Goal: Answer question/provide support: Share knowledge or assist other users

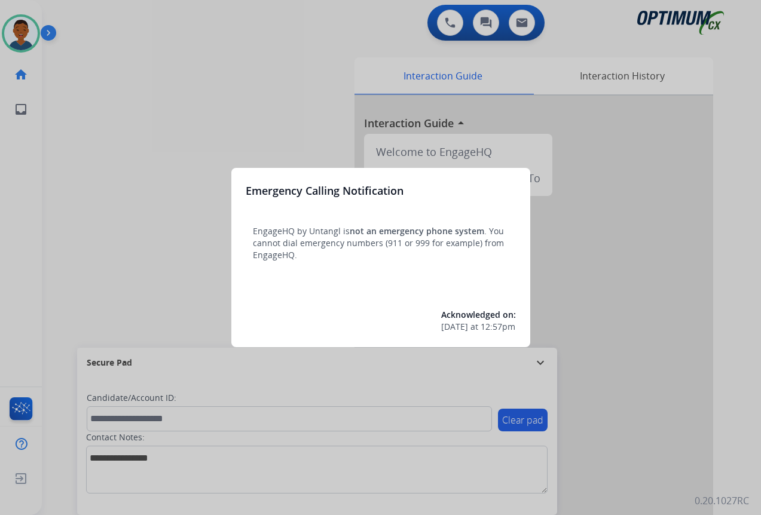
click at [614, 436] on div at bounding box center [380, 257] width 761 height 515
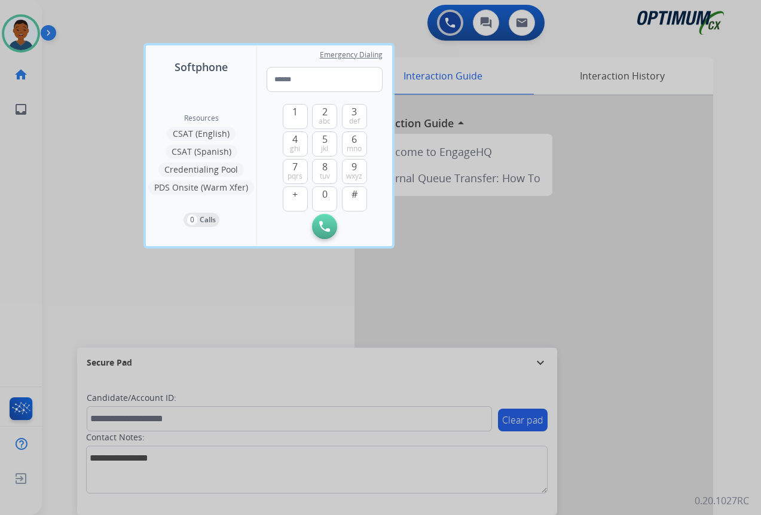
click at [616, 435] on div at bounding box center [380, 257] width 761 height 515
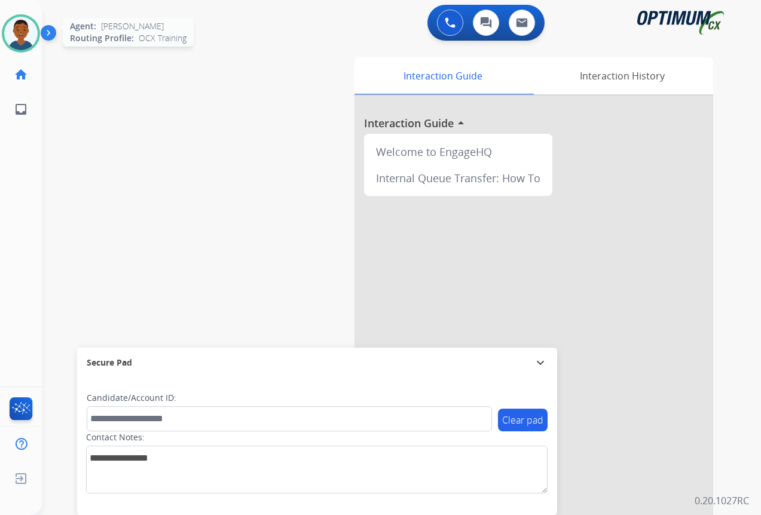
click at [27, 35] on img at bounding box center [20, 33] width 33 height 33
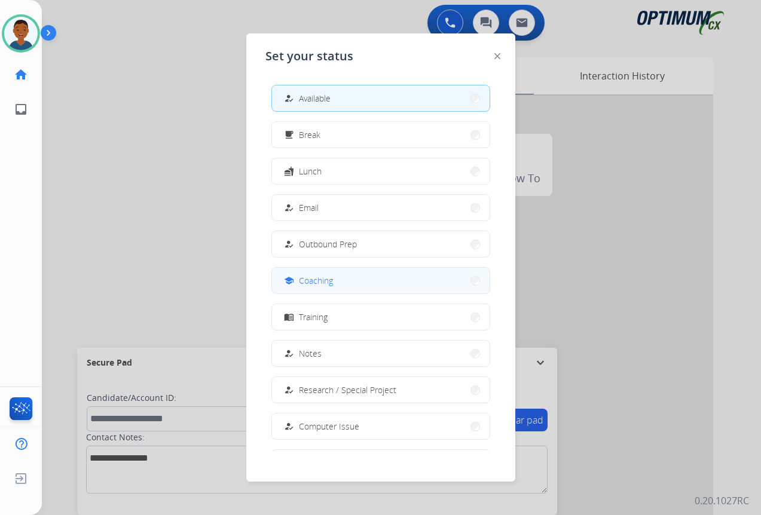
click at [340, 282] on button "school Coaching" at bounding box center [381, 281] width 218 height 26
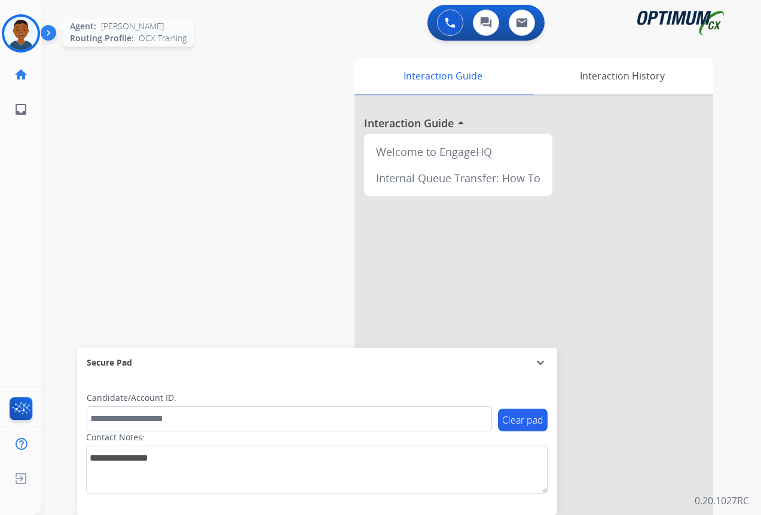
click at [20, 34] on img at bounding box center [20, 33] width 33 height 33
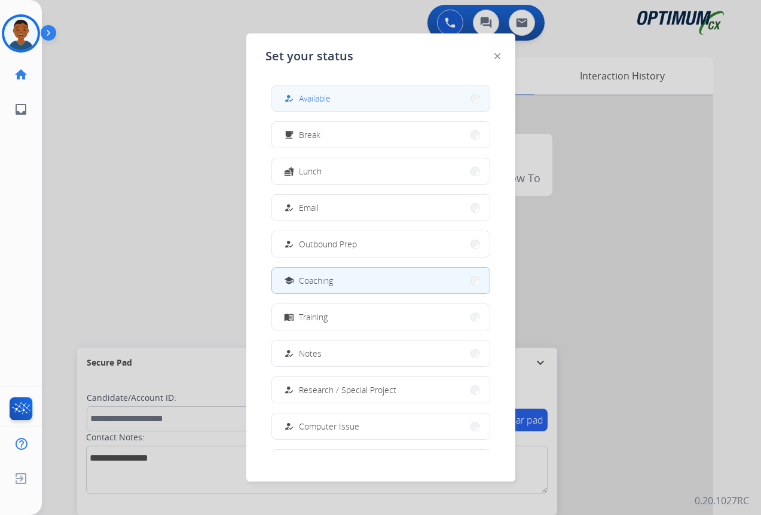
click at [300, 100] on div "how_to_reg Available" at bounding box center [306, 98] width 49 height 14
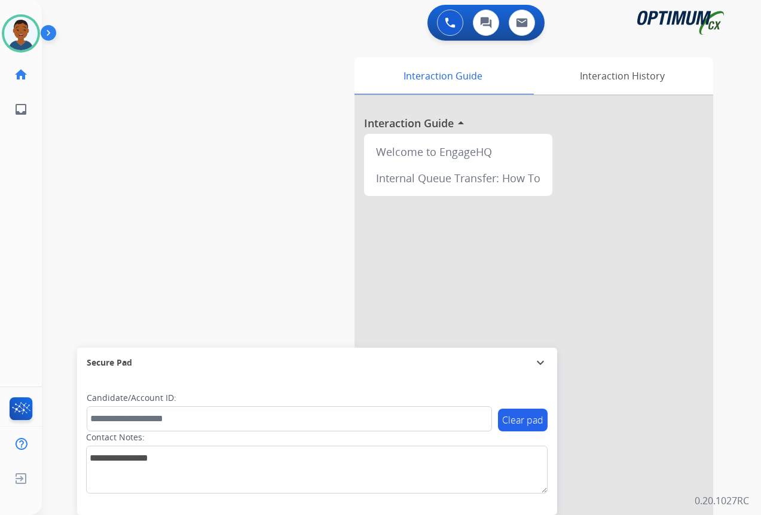
click at [625, 448] on div at bounding box center [533, 319] width 359 height 446
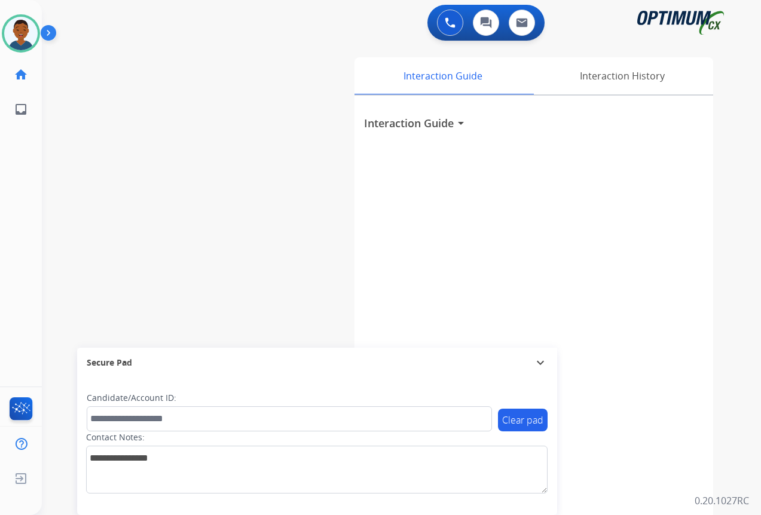
click at [243, 267] on div "swap_horiz Break voice bridge close_fullscreen Connect 3-Way Call merge_type Se…" at bounding box center [387, 292] width 690 height 498
click at [595, 81] on div "Interaction History" at bounding box center [622, 75] width 182 height 37
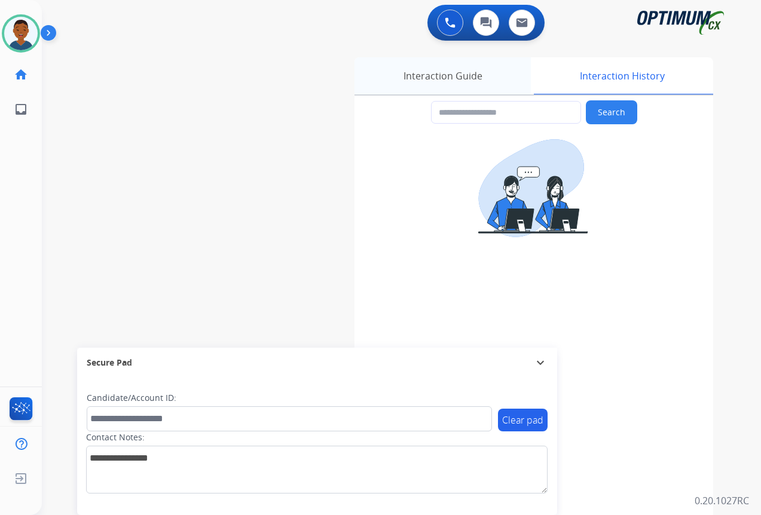
click at [449, 77] on div "Interaction Guide" at bounding box center [442, 75] width 176 height 37
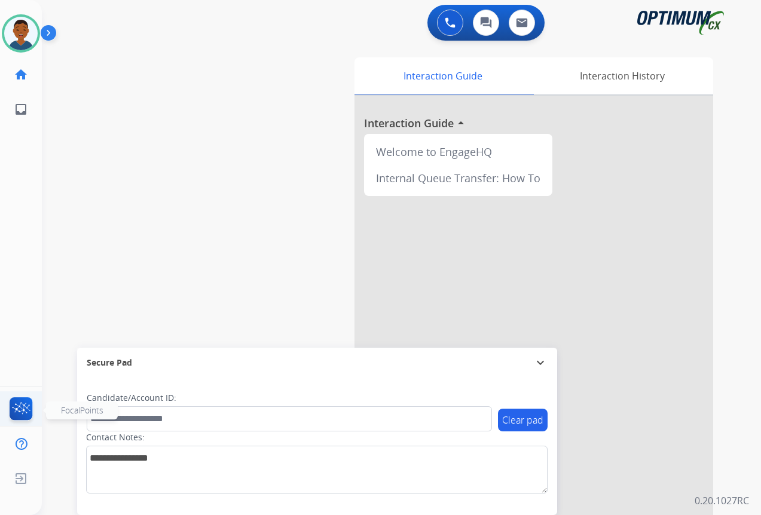
click at [22, 407] on img at bounding box center [21, 410] width 28 height 27
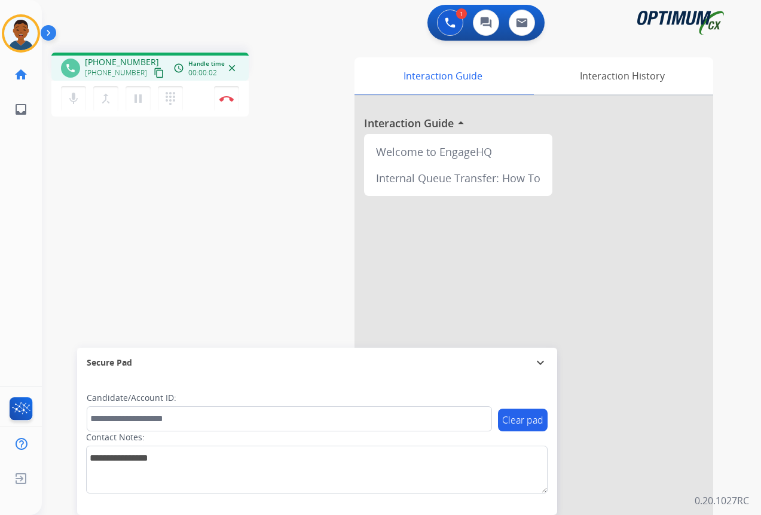
click at [154, 74] on mat-icon "content_copy" at bounding box center [159, 73] width 11 height 11
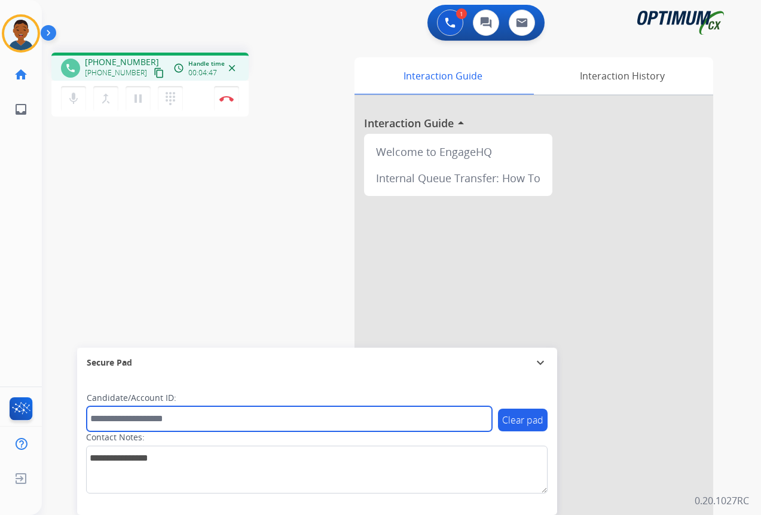
click at [115, 417] on input "text" at bounding box center [289, 418] width 405 height 25
paste input "*******"
type input "*******"
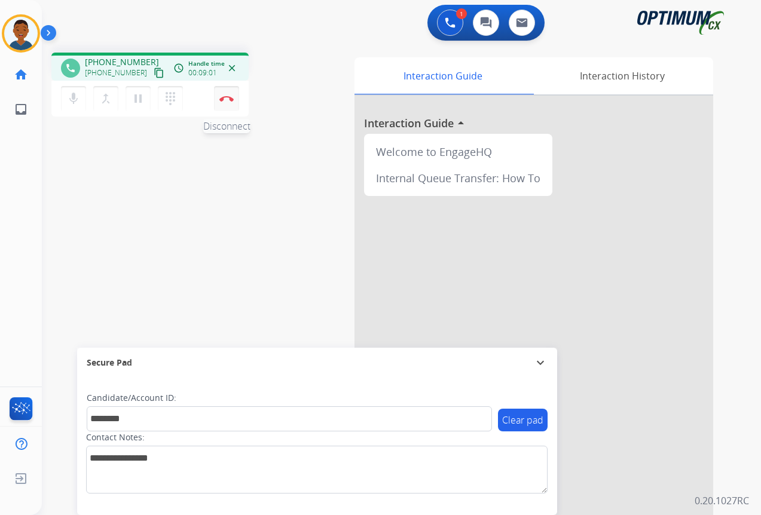
click at [227, 103] on button "Disconnect" at bounding box center [226, 98] width 25 height 25
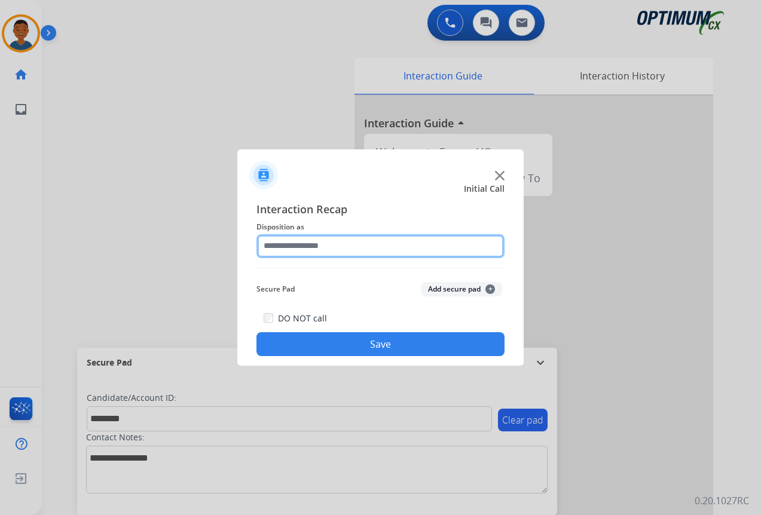
click at [304, 246] on input "text" at bounding box center [380, 246] width 248 height 24
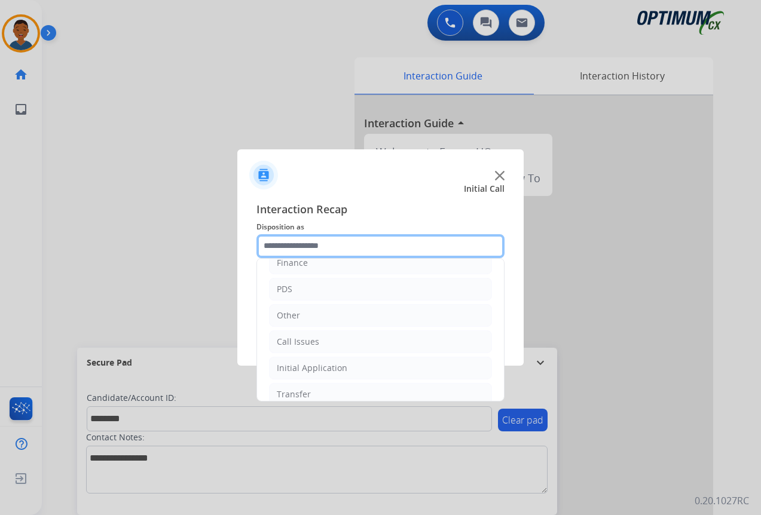
scroll to position [81, 0]
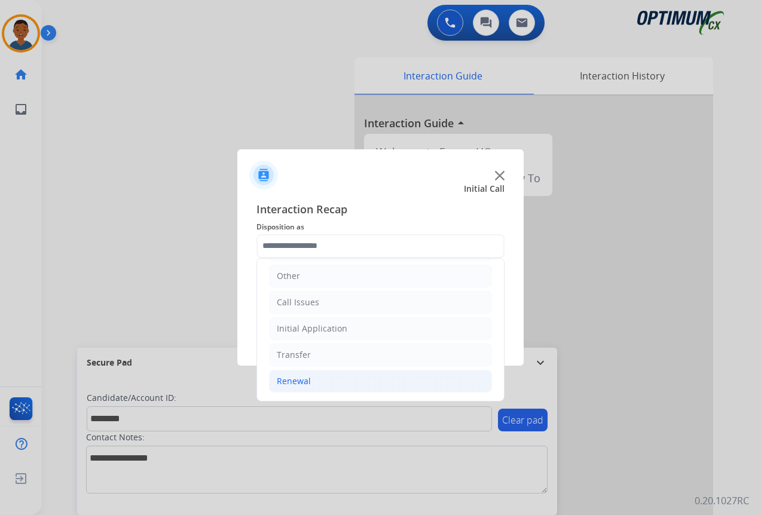
click at [284, 381] on div "Renewal" at bounding box center [294, 381] width 34 height 12
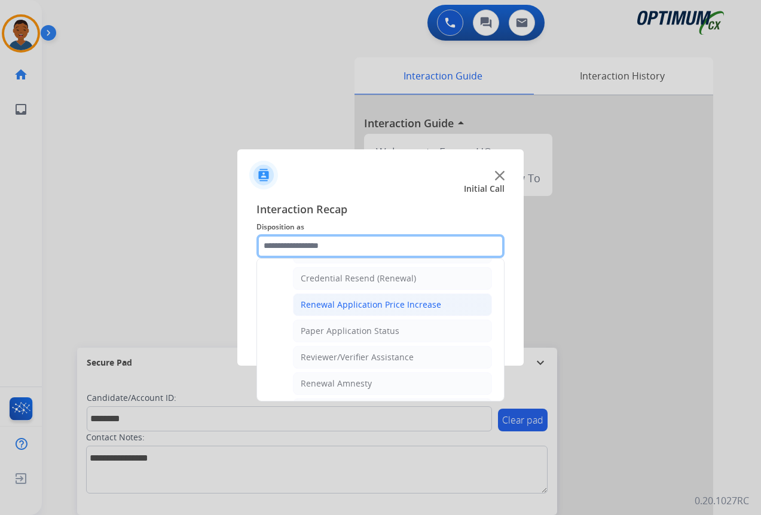
scroll to position [440, 0]
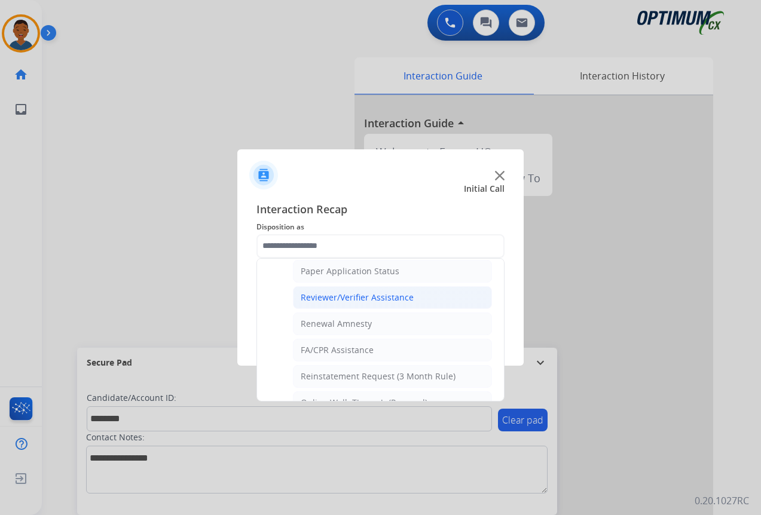
click at [320, 299] on div "Reviewer/Verifier Assistance" at bounding box center [357, 298] width 113 height 12
type input "**********"
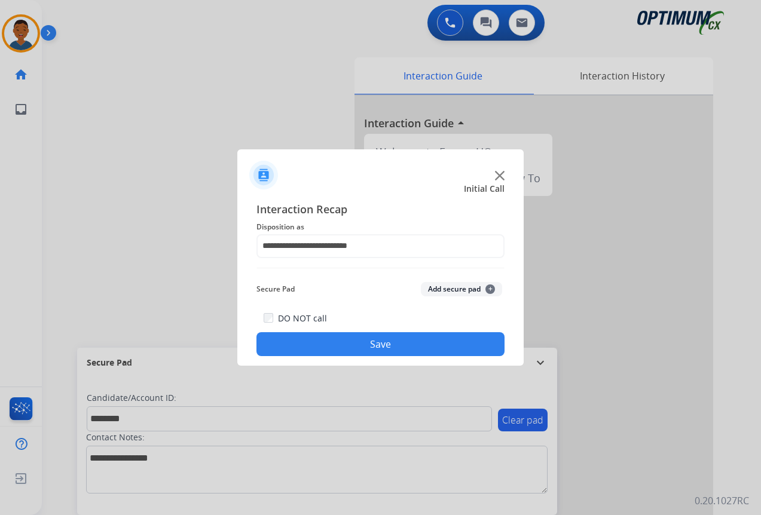
click at [448, 289] on button "Add secure pad +" at bounding box center [461, 289] width 81 height 14
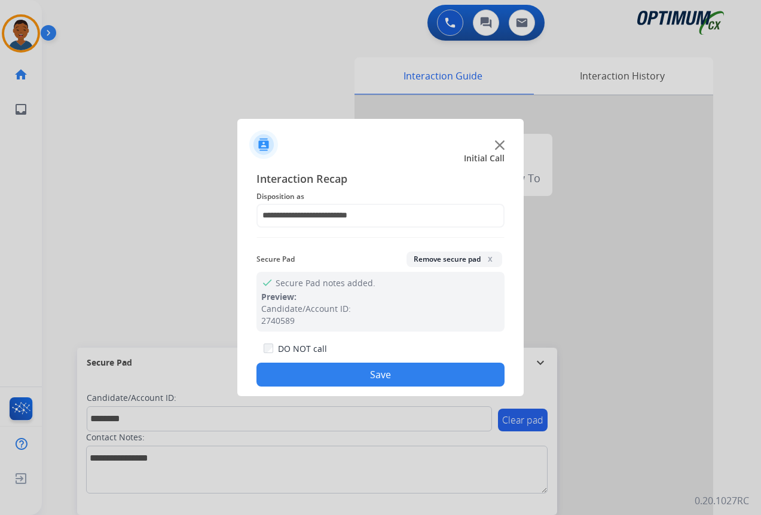
click at [432, 372] on button "Save" at bounding box center [380, 375] width 248 height 24
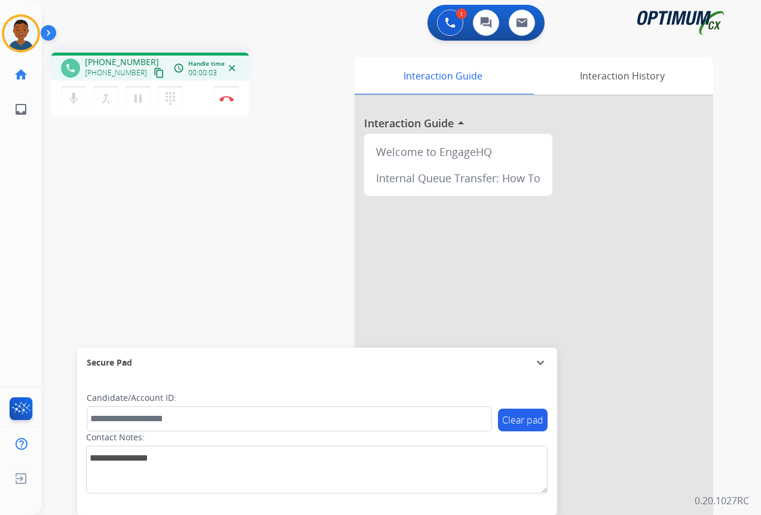
click at [154, 72] on mat-icon "content_copy" at bounding box center [159, 73] width 11 height 11
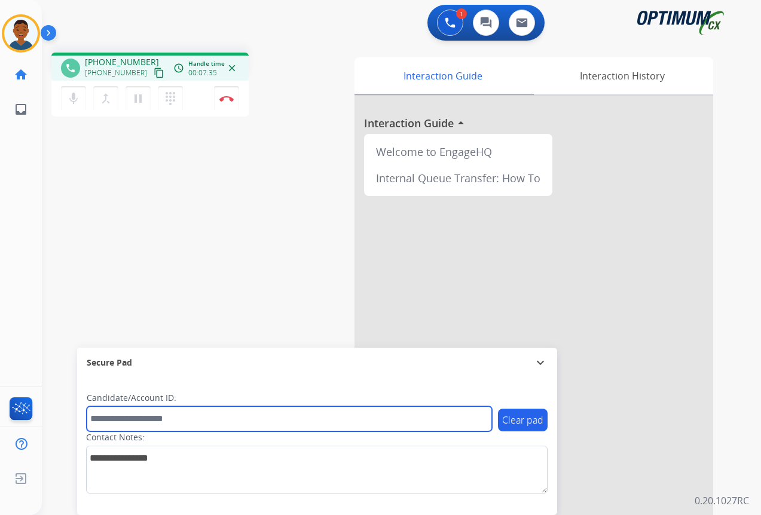
click at [129, 418] on input "text" at bounding box center [289, 418] width 405 height 25
paste input "*******"
type input "*******"
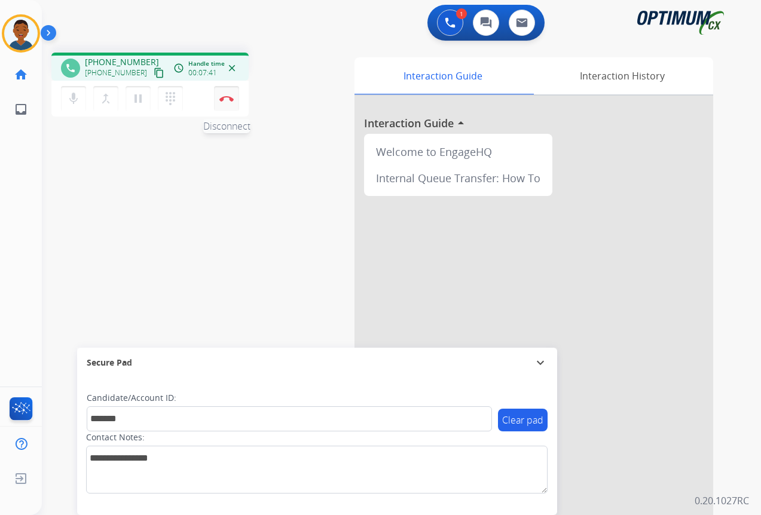
click at [228, 101] on button "Disconnect" at bounding box center [226, 98] width 25 height 25
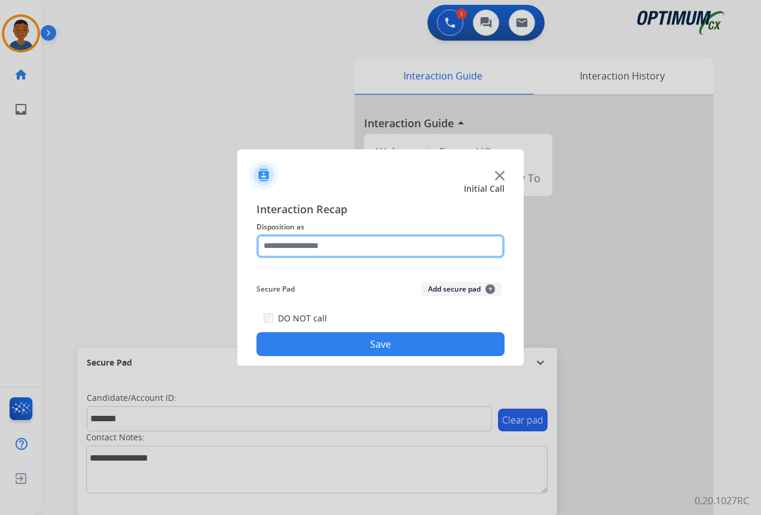
click at [278, 246] on input "text" at bounding box center [380, 246] width 248 height 24
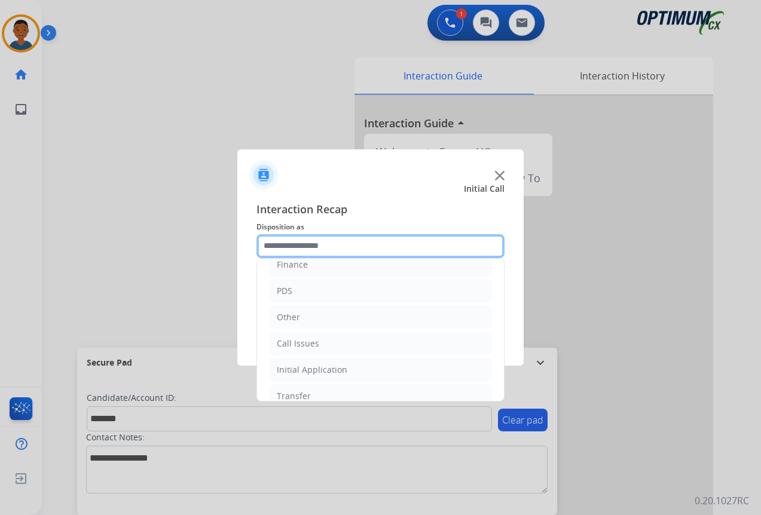
scroll to position [81, 0]
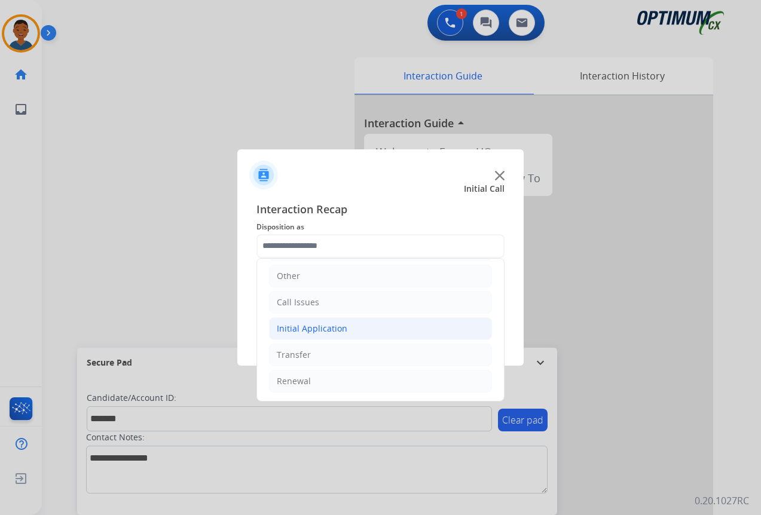
click at [301, 329] on div "Initial Application" at bounding box center [312, 329] width 71 height 12
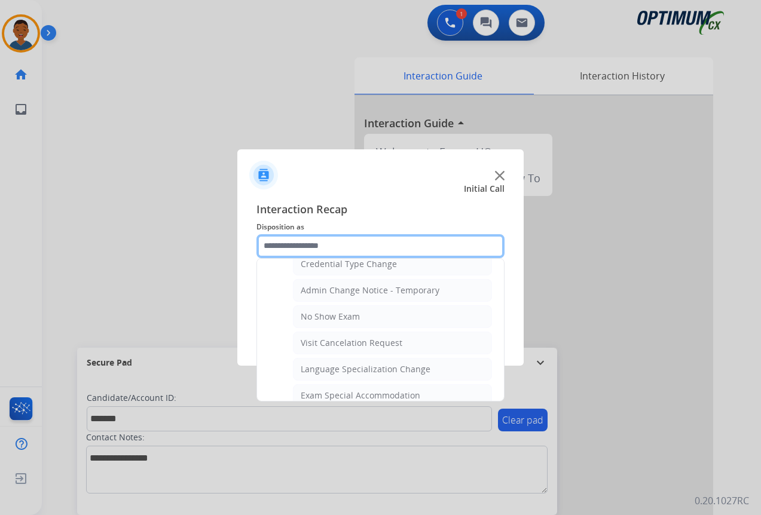
scroll to position [559, 0]
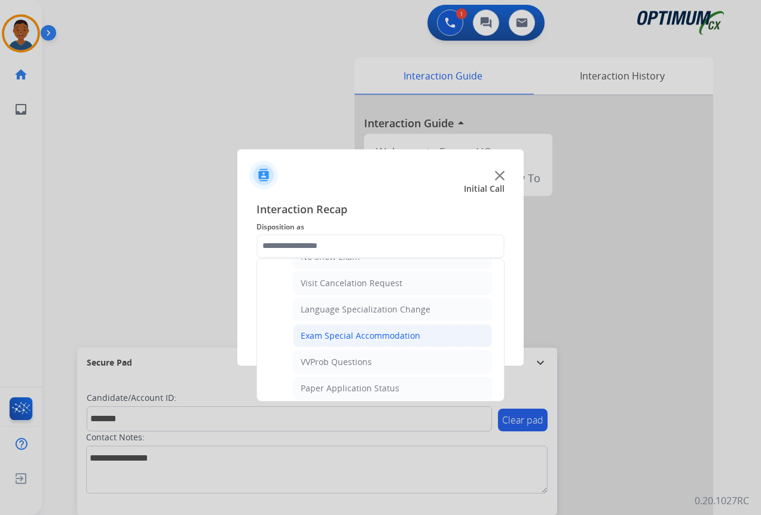
click at [314, 336] on div "Exam Special Accommodation" at bounding box center [361, 336] width 120 height 12
type input "**********"
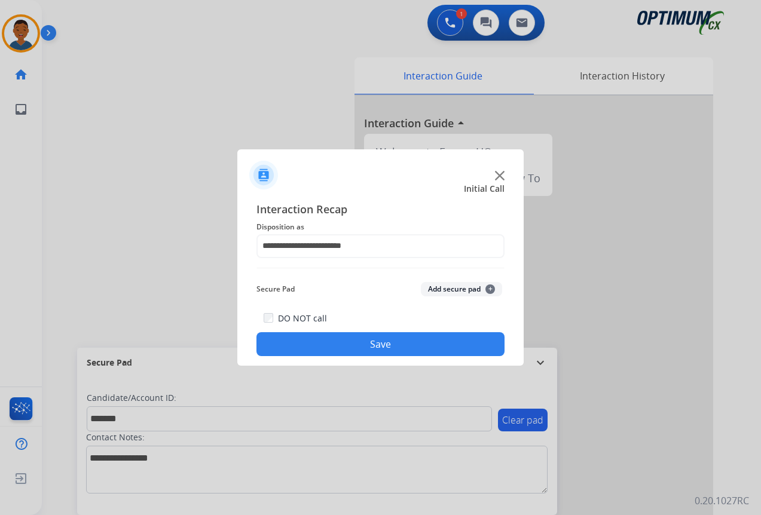
click at [448, 292] on button "Add secure pad +" at bounding box center [461, 289] width 81 height 14
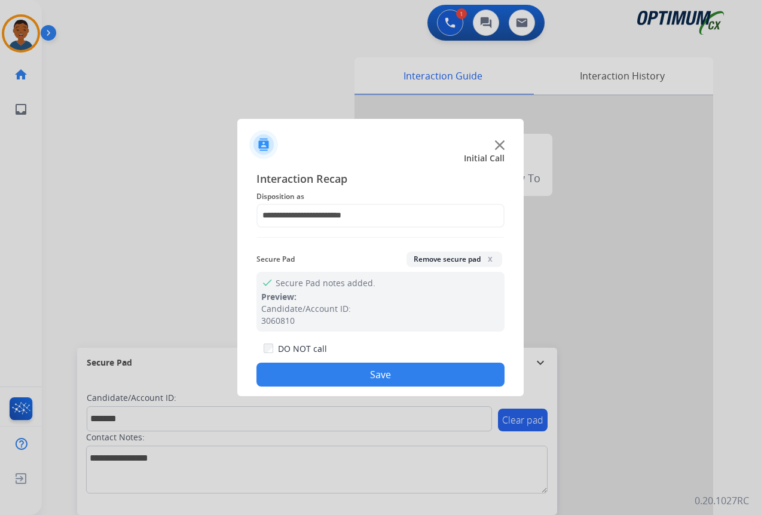
click at [424, 374] on button "Save" at bounding box center [380, 375] width 248 height 24
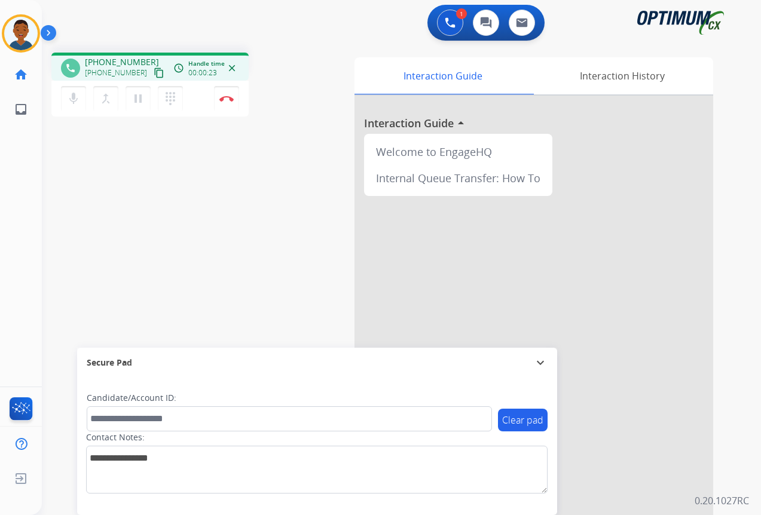
click at [154, 75] on mat-icon "content_copy" at bounding box center [159, 73] width 11 height 11
click at [226, 100] on img at bounding box center [226, 99] width 14 height 6
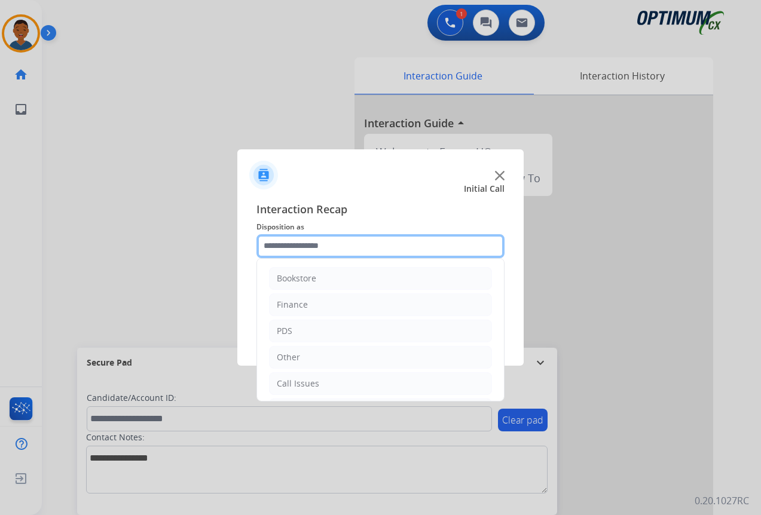
click at [279, 247] on input "text" at bounding box center [380, 246] width 248 height 24
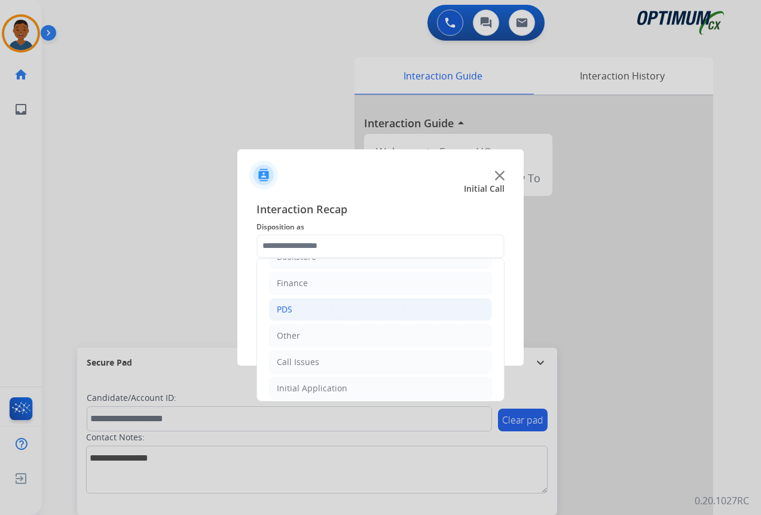
drag, startPoint x: 280, startPoint y: 305, endPoint x: 296, endPoint y: 313, distance: 17.9
click at [280, 306] on div "PDS" at bounding box center [285, 310] width 16 height 12
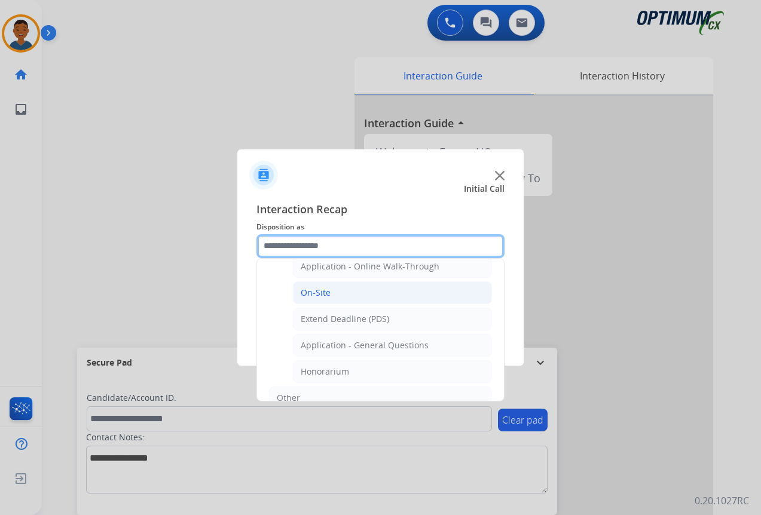
scroll to position [320, 0]
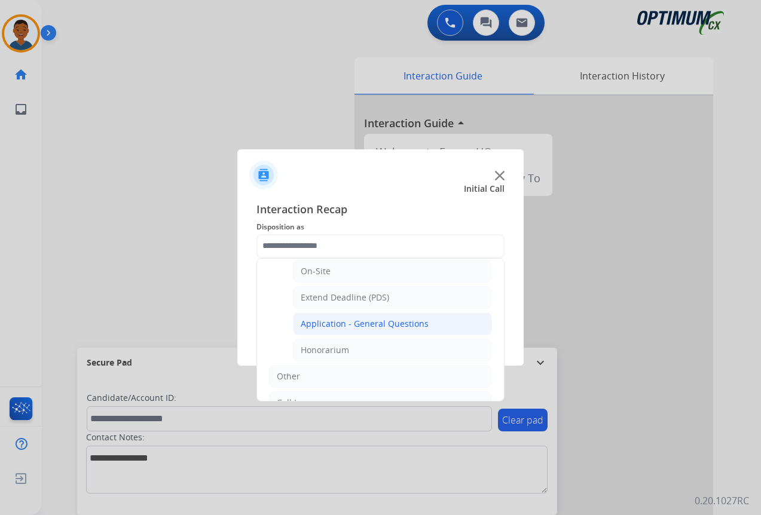
click at [329, 323] on div "Application - General Questions" at bounding box center [365, 324] width 128 height 12
type input "**********"
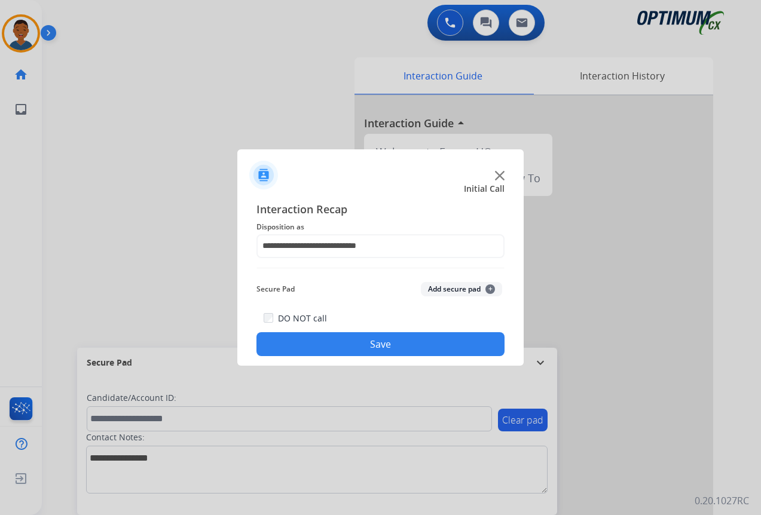
click at [338, 343] on button "Save" at bounding box center [380, 344] width 248 height 24
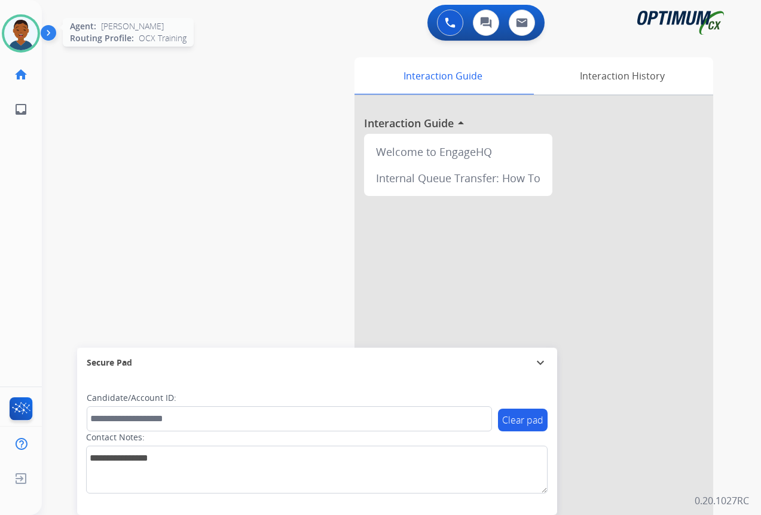
drag, startPoint x: 10, startPoint y: 32, endPoint x: 15, endPoint y: 36, distance: 6.4
click at [11, 32] on img at bounding box center [20, 33] width 33 height 33
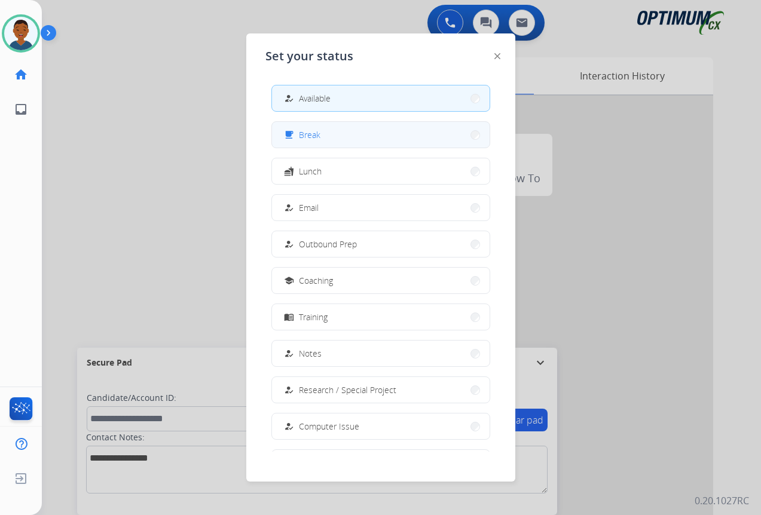
click at [317, 136] on span "Break" at bounding box center [310, 134] width 22 height 13
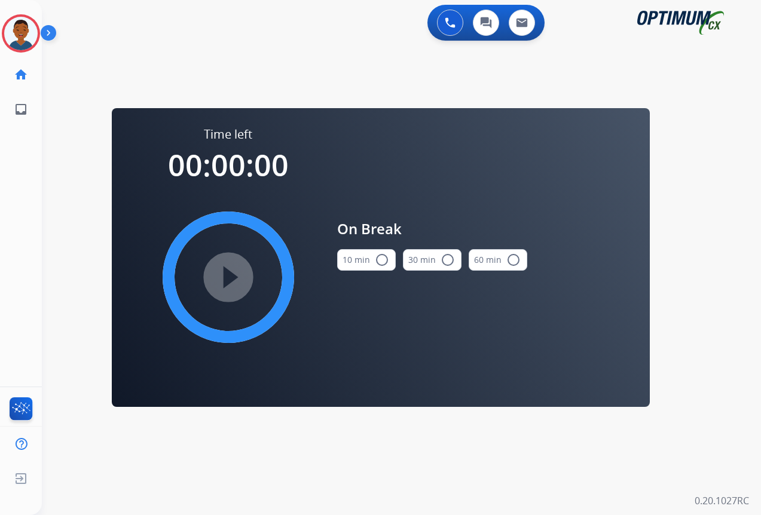
click at [381, 261] on mat-icon "radio_button_unchecked" at bounding box center [382, 260] width 14 height 14
drag, startPoint x: 228, startPoint y: 270, endPoint x: 280, endPoint y: 289, distance: 56.0
click at [228, 270] on mat-icon "play_circle_filled" at bounding box center [228, 277] width 14 height 14
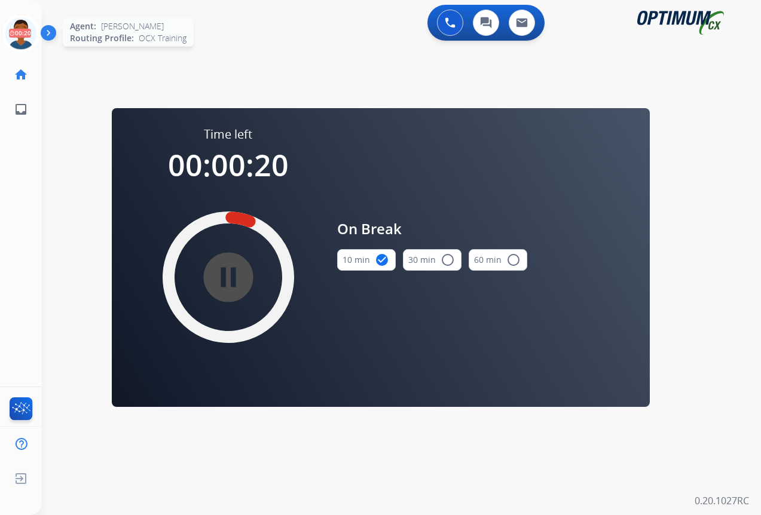
click at [23, 29] on icon at bounding box center [21, 33] width 39 height 39
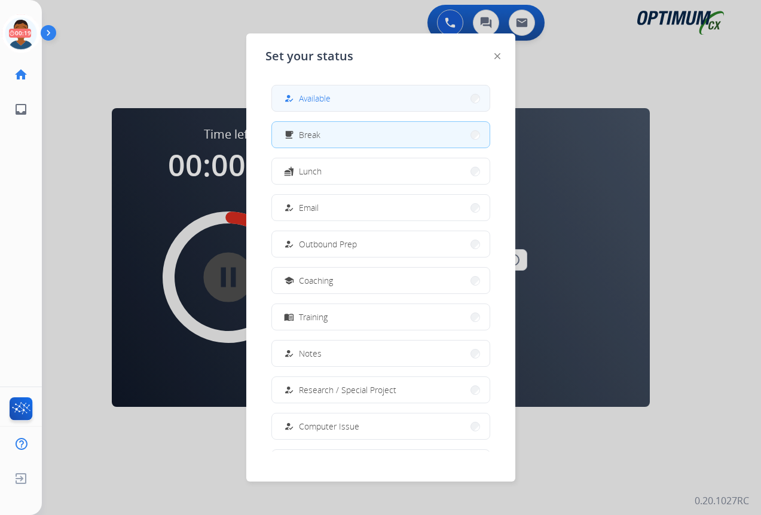
click at [351, 99] on button "how_to_reg Available" at bounding box center [381, 98] width 218 height 26
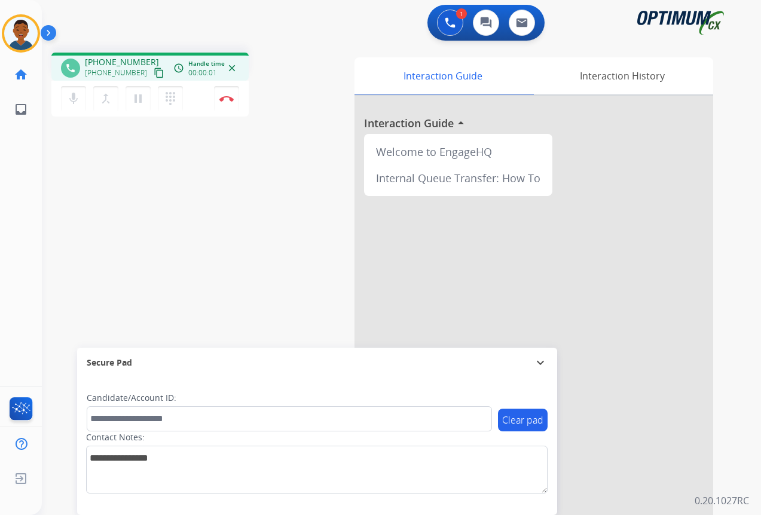
click at [154, 72] on mat-icon "content_copy" at bounding box center [159, 73] width 11 height 11
click at [227, 100] on img at bounding box center [226, 99] width 14 height 6
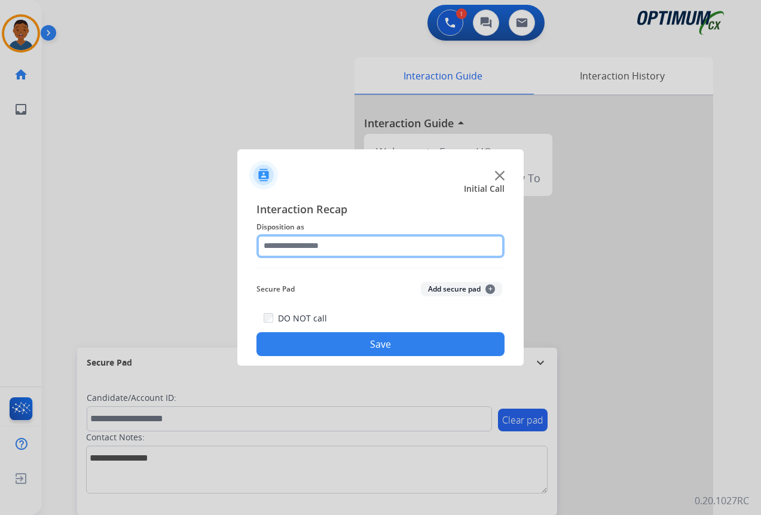
click at [270, 246] on input "text" at bounding box center [380, 246] width 248 height 24
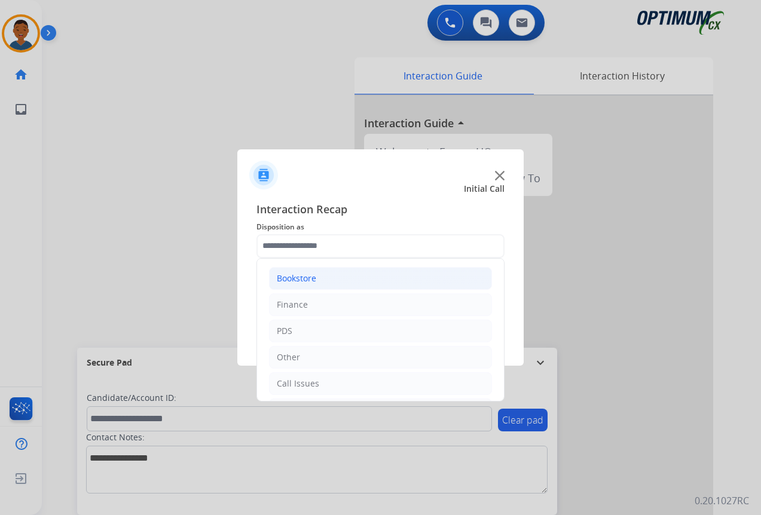
click at [287, 279] on div "Bookstore" at bounding box center [296, 279] width 39 height 12
click at [317, 330] on div "General Questions (Bookstore)" at bounding box center [361, 331] width 121 height 12
type input "**********"
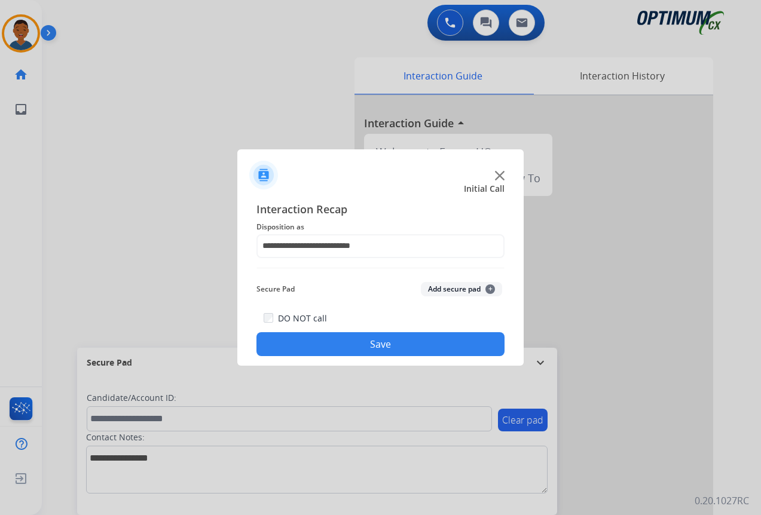
click at [414, 345] on button "Save" at bounding box center [380, 344] width 248 height 24
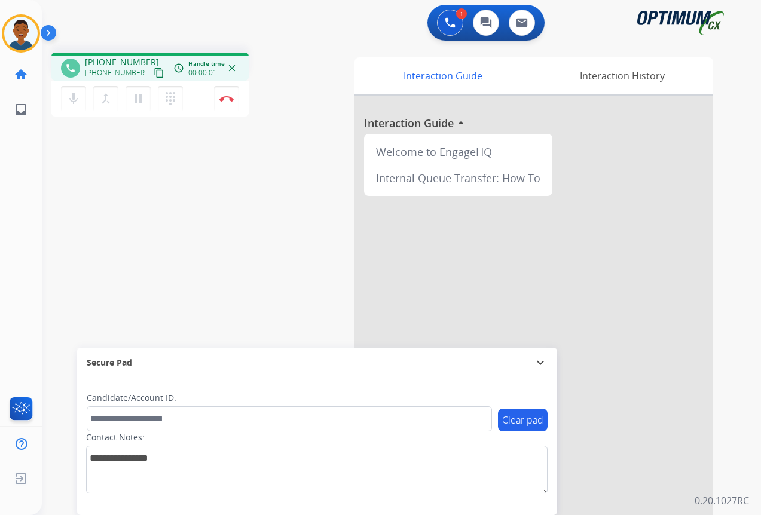
click at [154, 72] on mat-icon "content_copy" at bounding box center [159, 73] width 11 height 11
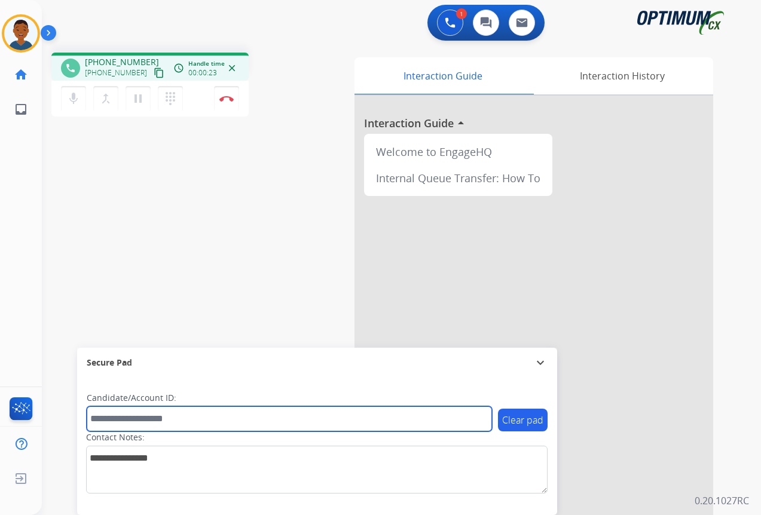
click at [123, 423] on input "text" at bounding box center [289, 418] width 405 height 25
paste input "*******"
type input "*******"
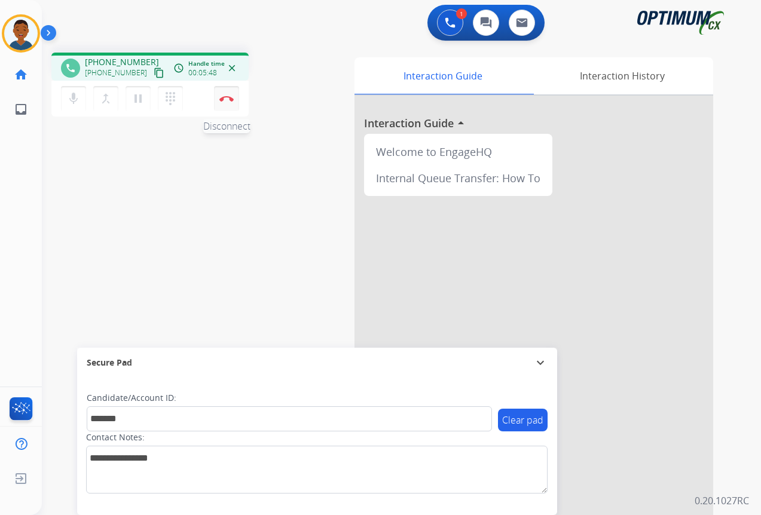
click at [228, 101] on img at bounding box center [226, 99] width 14 height 6
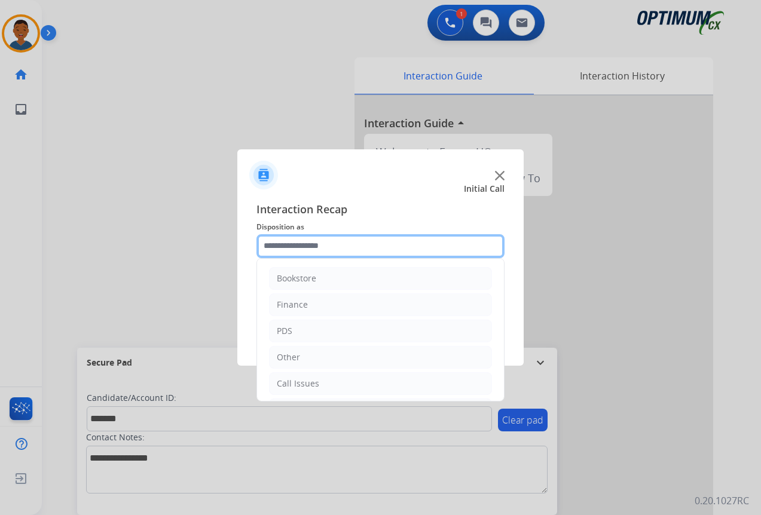
click at [284, 244] on input "text" at bounding box center [380, 246] width 248 height 24
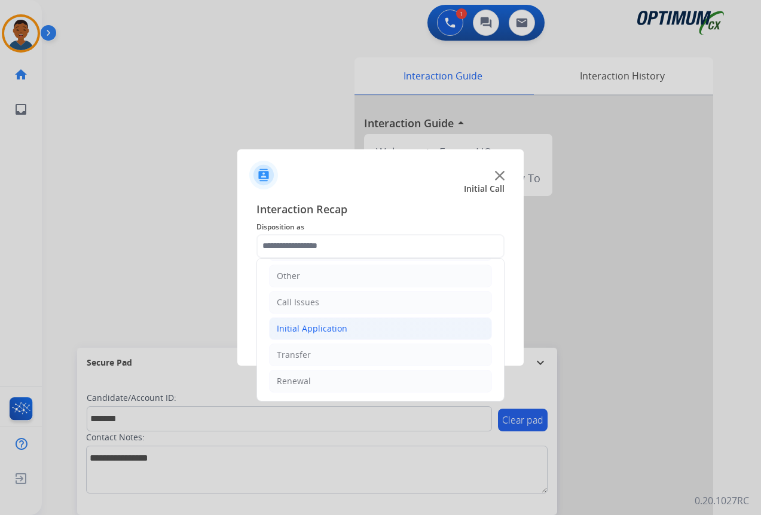
click at [289, 329] on div "Initial Application" at bounding box center [312, 329] width 71 height 12
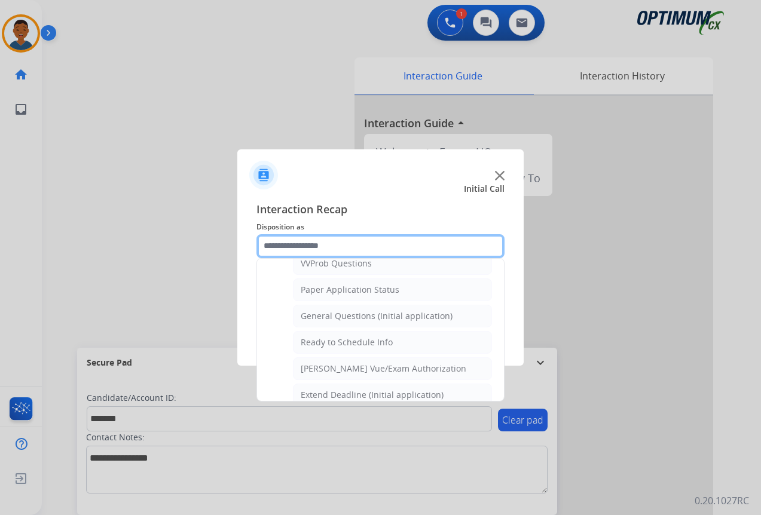
scroll to position [679, 0]
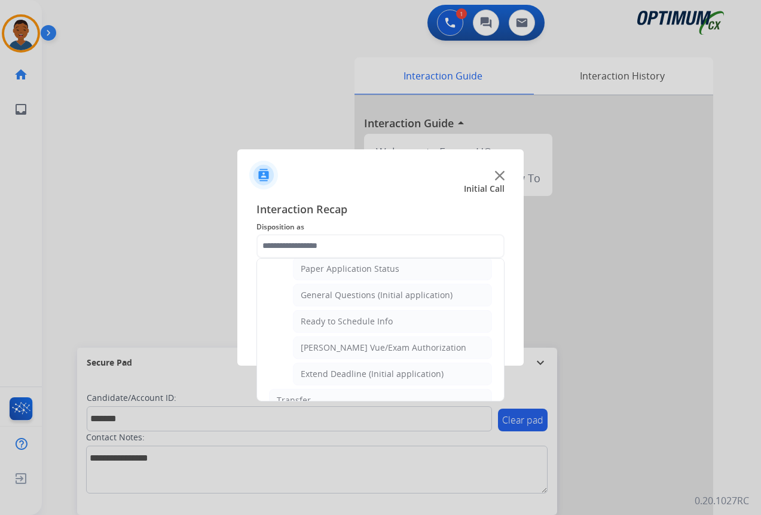
click at [319, 295] on div "General Questions (Initial application)" at bounding box center [377, 295] width 152 height 12
type input "**********"
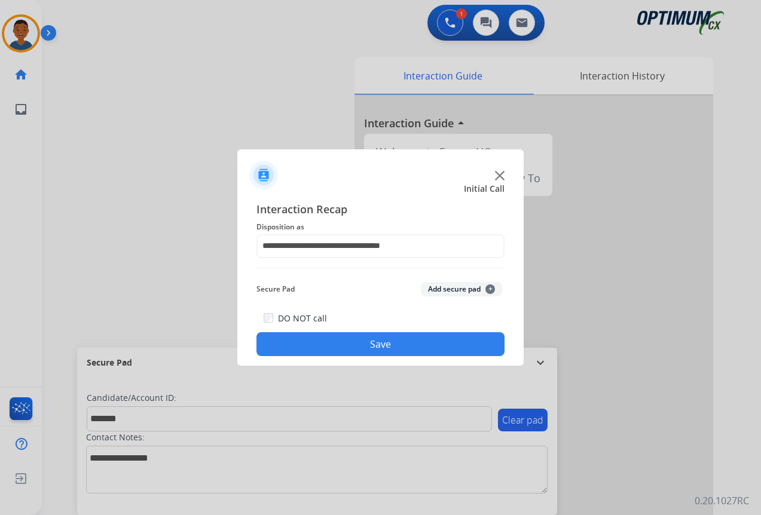
click at [437, 289] on button "Add secure pad +" at bounding box center [461, 289] width 81 height 14
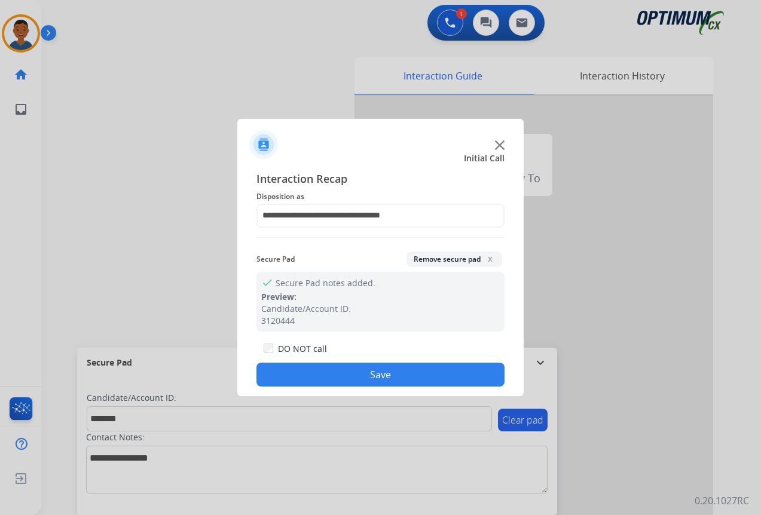
drag, startPoint x: 423, startPoint y: 370, endPoint x: 568, endPoint y: 365, distance: 145.9
click at [440, 370] on button "Save" at bounding box center [380, 375] width 248 height 24
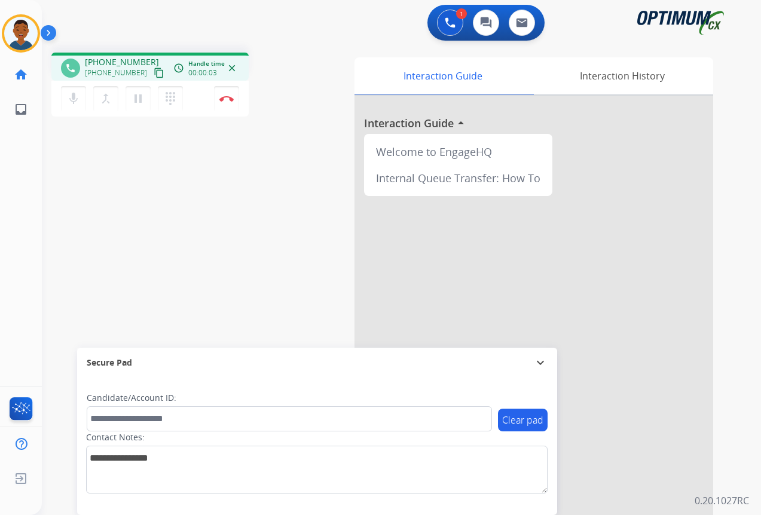
click at [154, 74] on mat-icon "content_copy" at bounding box center [159, 73] width 11 height 11
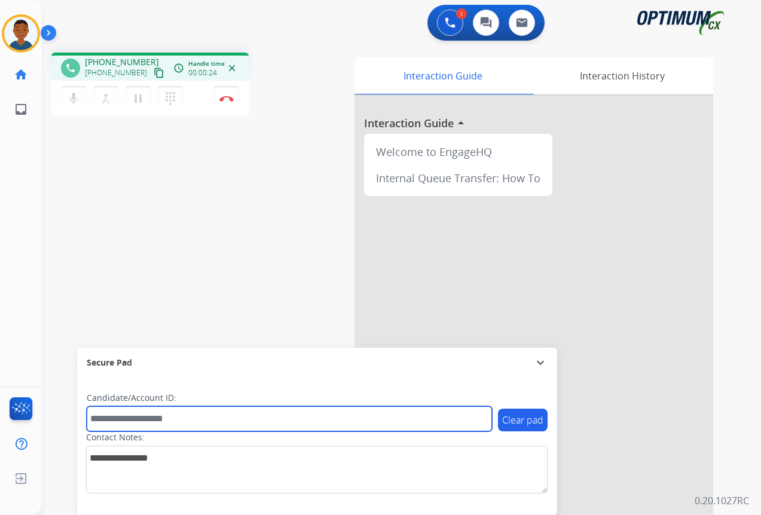
click at [137, 423] on input "text" at bounding box center [289, 418] width 405 height 25
paste input "*******"
type input "*******"
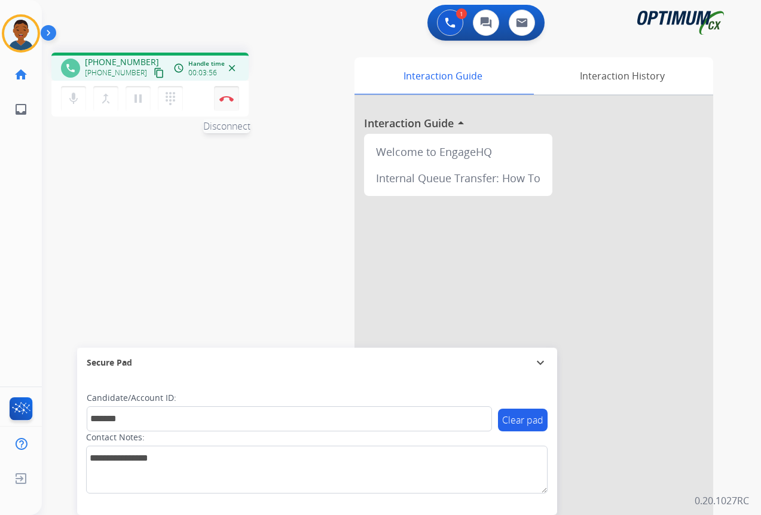
click at [227, 98] on img at bounding box center [226, 99] width 14 height 6
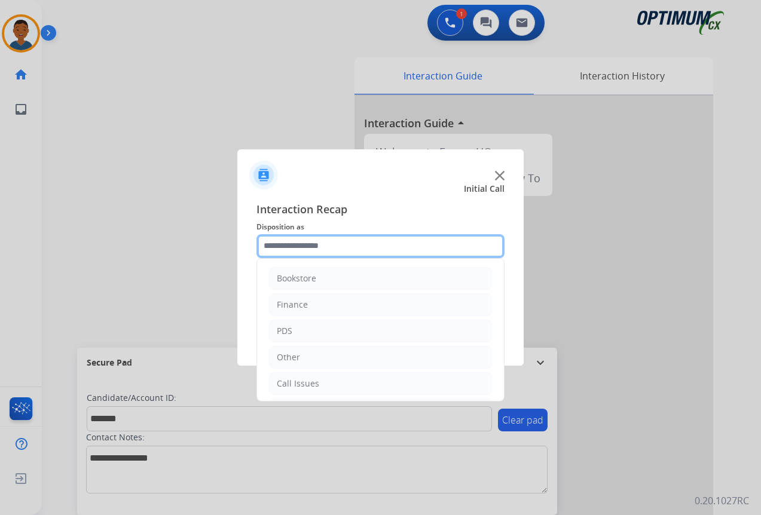
drag, startPoint x: 276, startPoint y: 244, endPoint x: 335, endPoint y: 304, distance: 84.9
click at [276, 243] on input "text" at bounding box center [380, 246] width 248 height 24
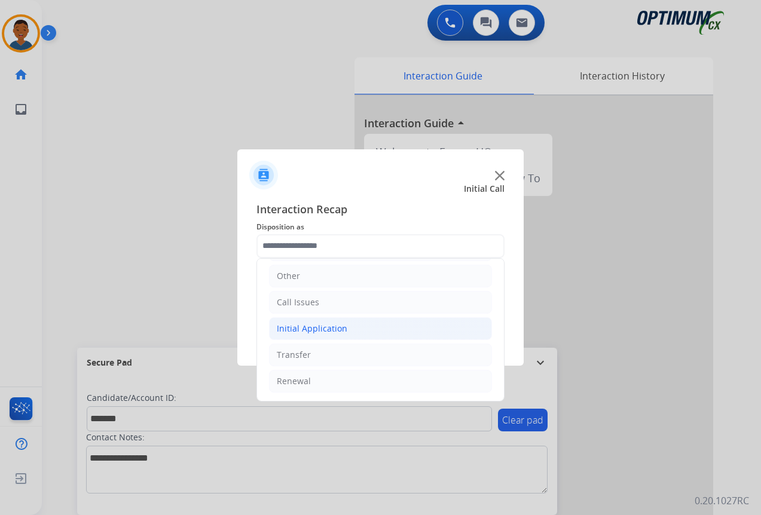
click at [295, 332] on div "Initial Application" at bounding box center [312, 329] width 71 height 12
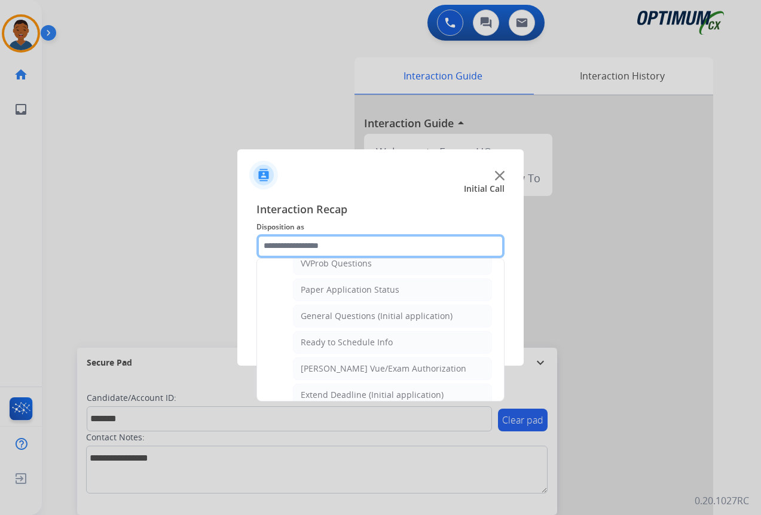
scroll to position [679, 0]
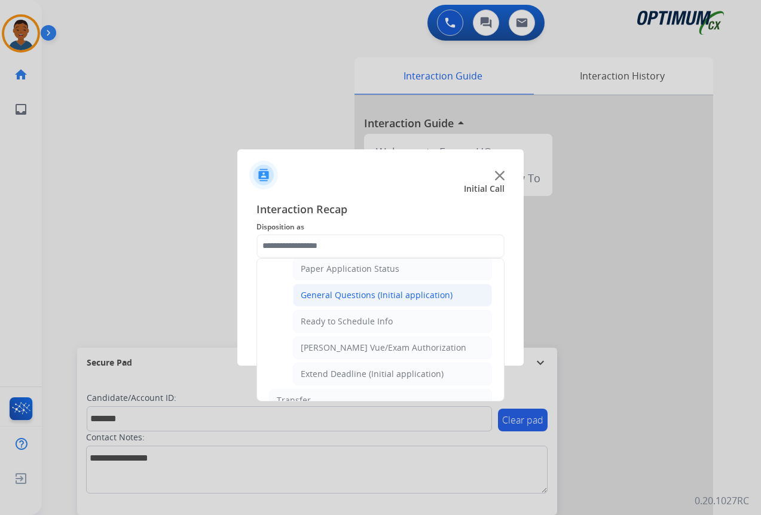
click at [314, 296] on div "General Questions (Initial application)" at bounding box center [377, 295] width 152 height 12
type input "**********"
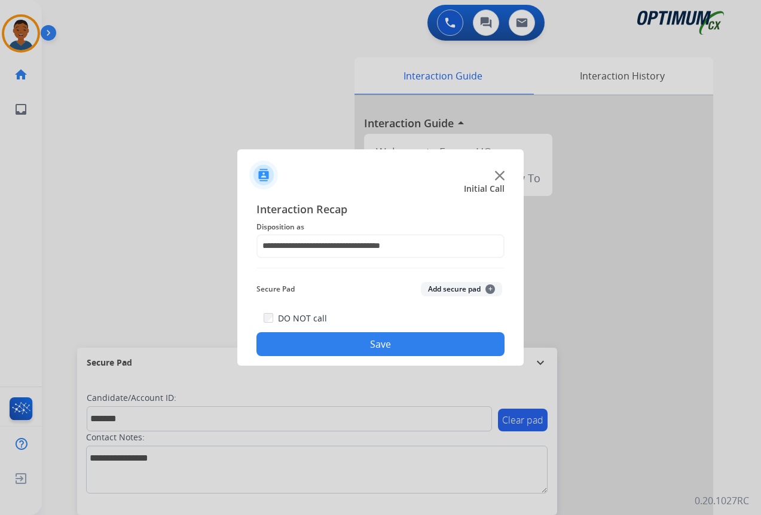
click at [446, 290] on button "Add secure pad +" at bounding box center [461, 289] width 81 height 14
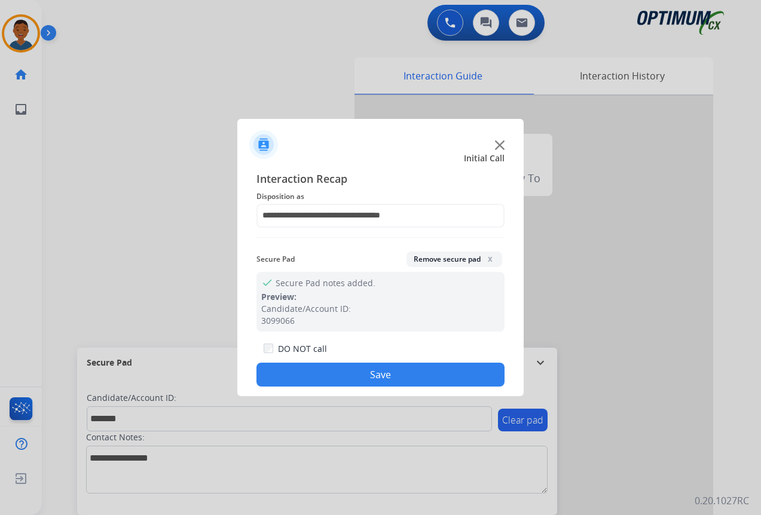
click at [390, 371] on button "Save" at bounding box center [380, 375] width 248 height 24
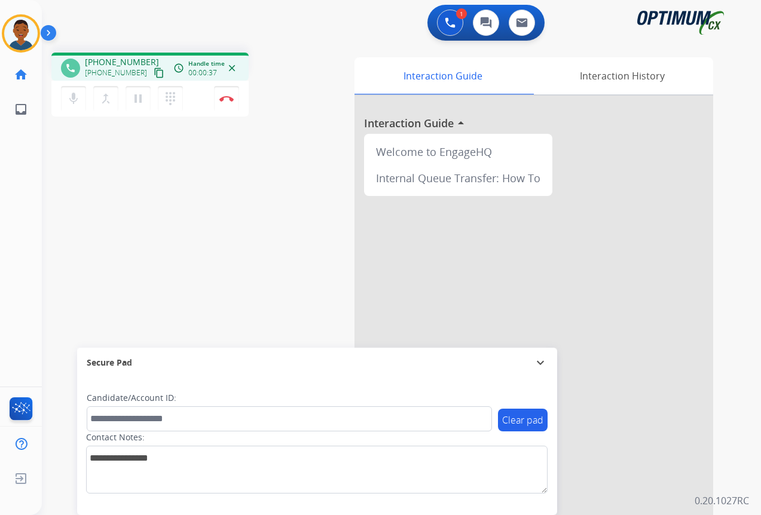
click at [154, 72] on mat-icon "content_copy" at bounding box center [159, 73] width 11 height 11
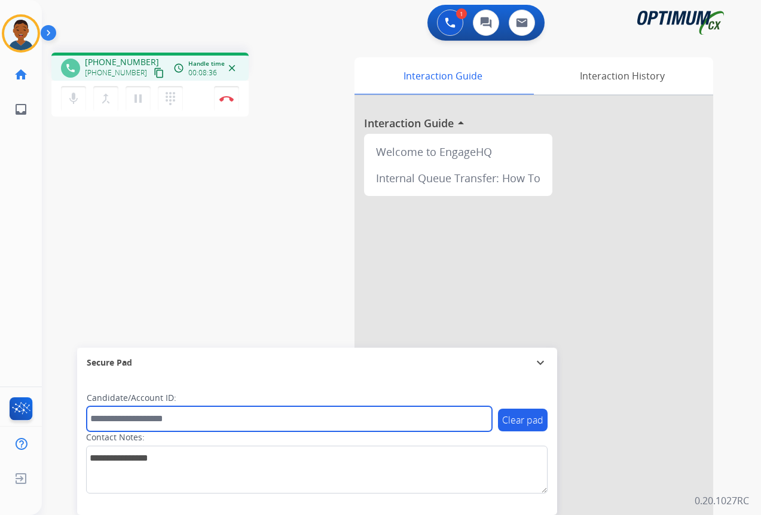
click at [131, 417] on input "text" at bounding box center [289, 418] width 405 height 25
paste input "*******"
type input "*******"
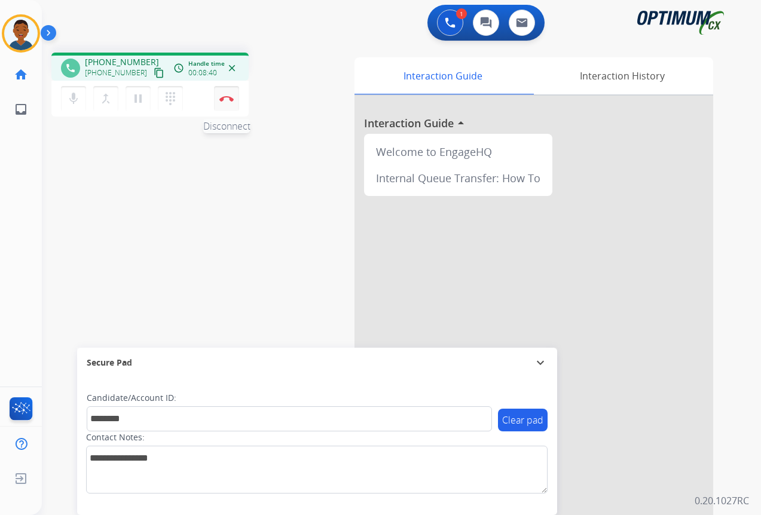
click at [227, 100] on img at bounding box center [226, 99] width 14 height 6
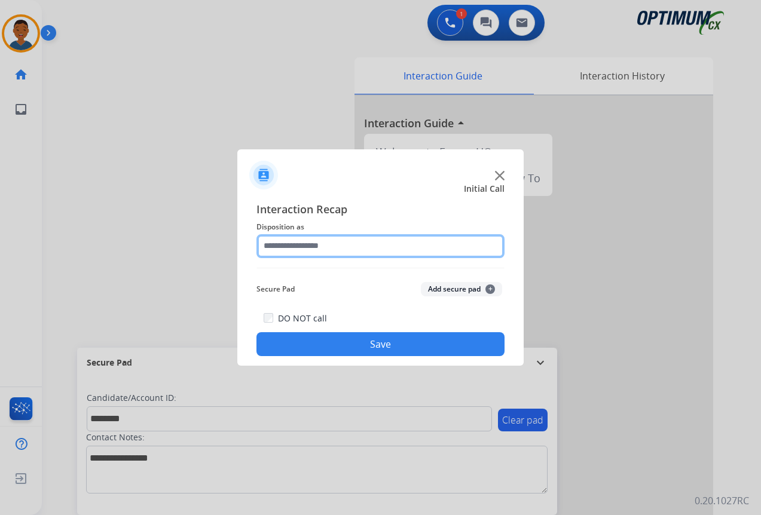
click at [278, 244] on input "text" at bounding box center [380, 246] width 248 height 24
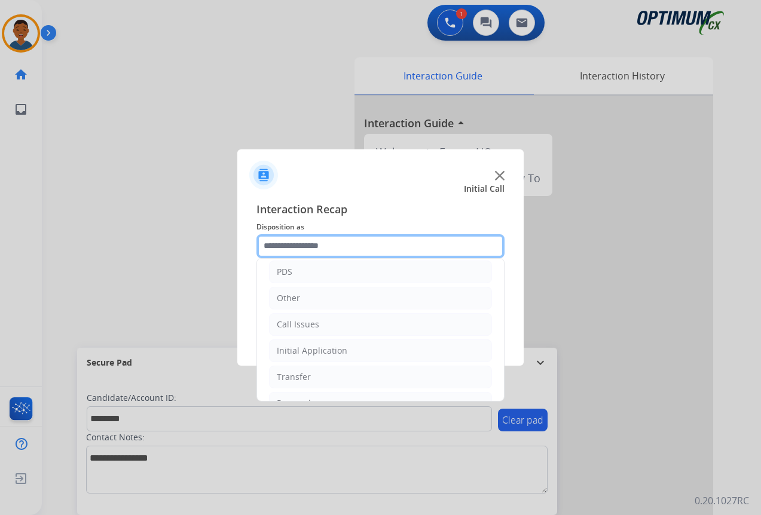
scroll to position [60, 0]
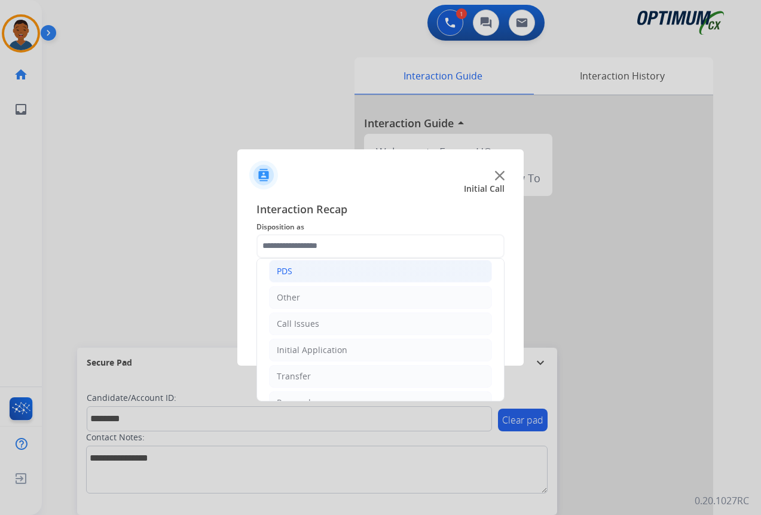
click at [283, 271] on div "PDS" at bounding box center [285, 271] width 16 height 12
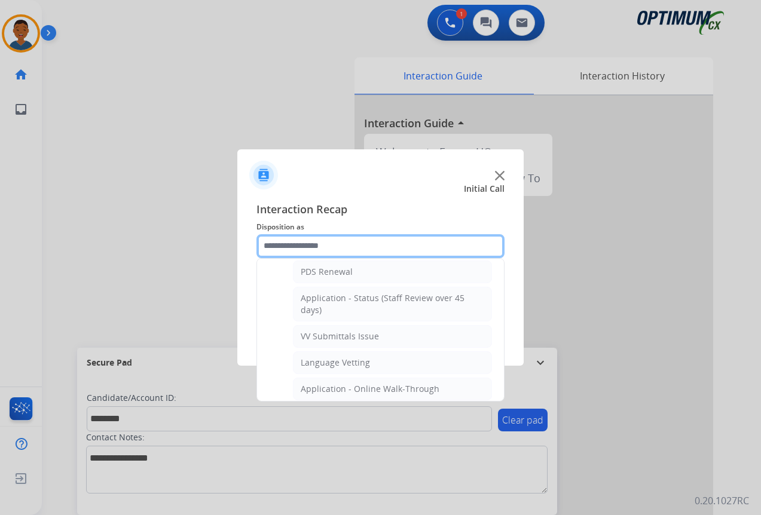
scroll to position [179, 0]
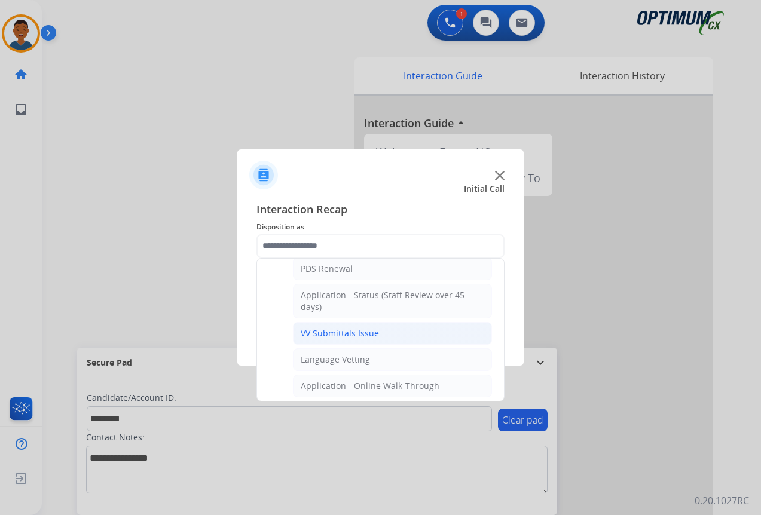
click at [311, 331] on div "VV Submittals Issue" at bounding box center [340, 334] width 78 height 12
type input "**********"
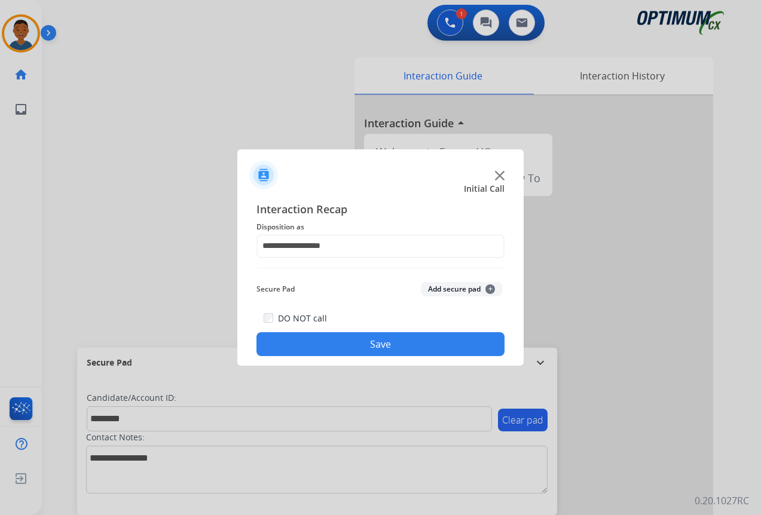
click at [443, 289] on button "Add secure pad +" at bounding box center [461, 289] width 81 height 14
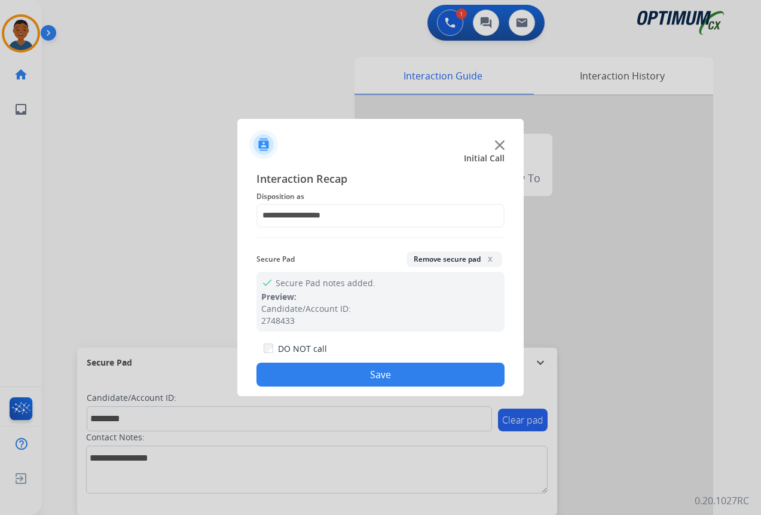
click at [405, 382] on button "Save" at bounding box center [380, 375] width 248 height 24
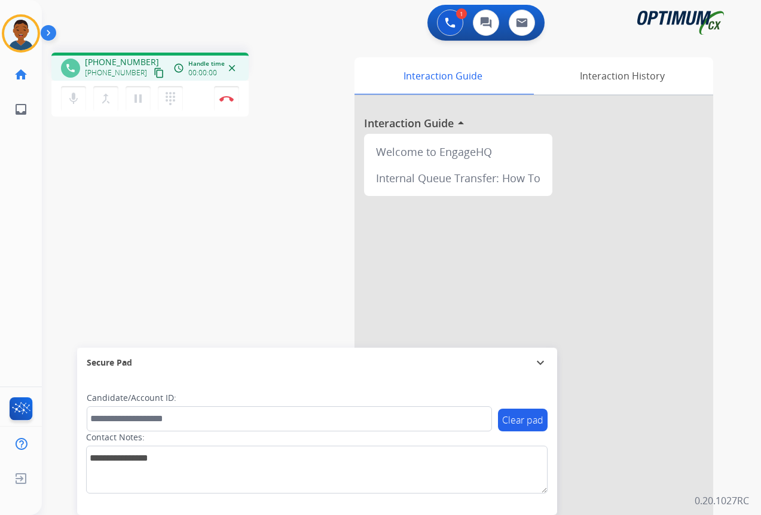
click at [154, 75] on mat-icon "content_copy" at bounding box center [159, 73] width 11 height 11
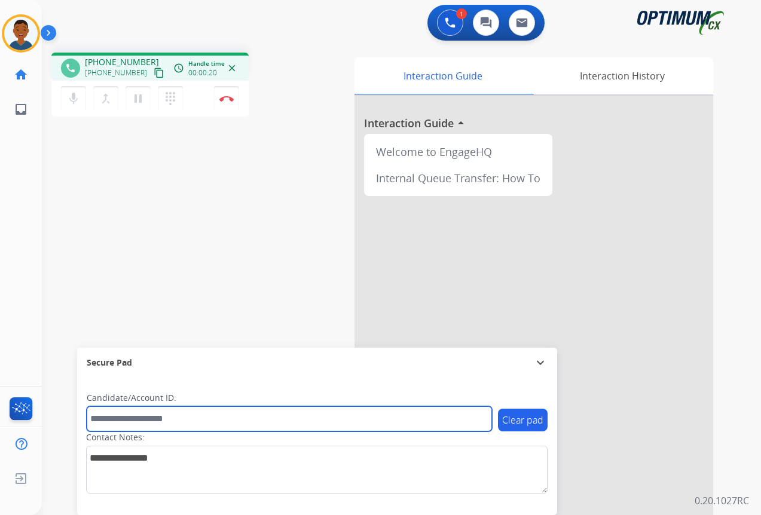
click at [128, 418] on input "text" at bounding box center [289, 418] width 405 height 25
paste input "*******"
type input "*******"
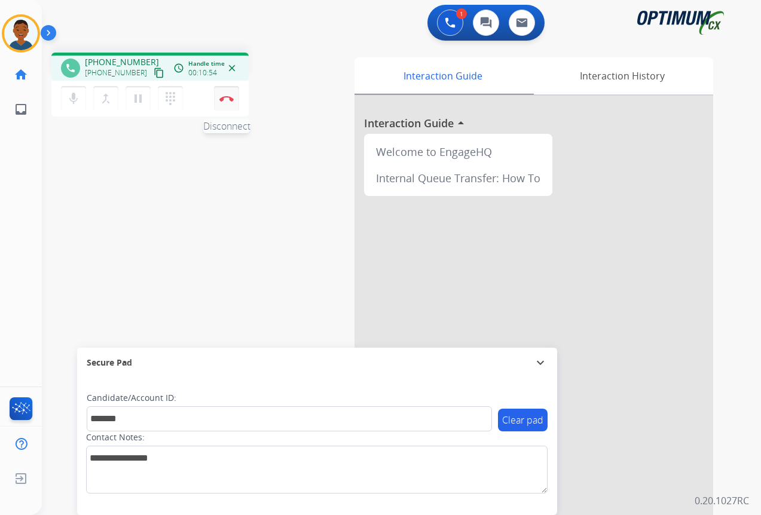
click at [228, 105] on button "Disconnect" at bounding box center [226, 98] width 25 height 25
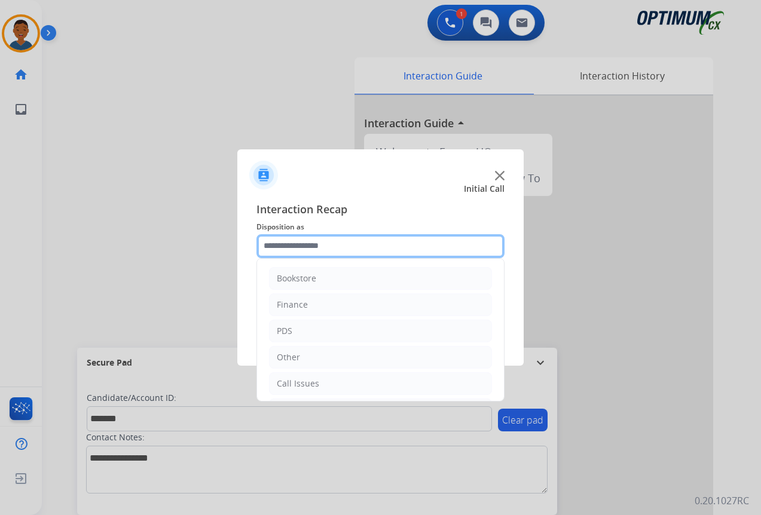
click at [284, 247] on input "text" at bounding box center [380, 246] width 248 height 24
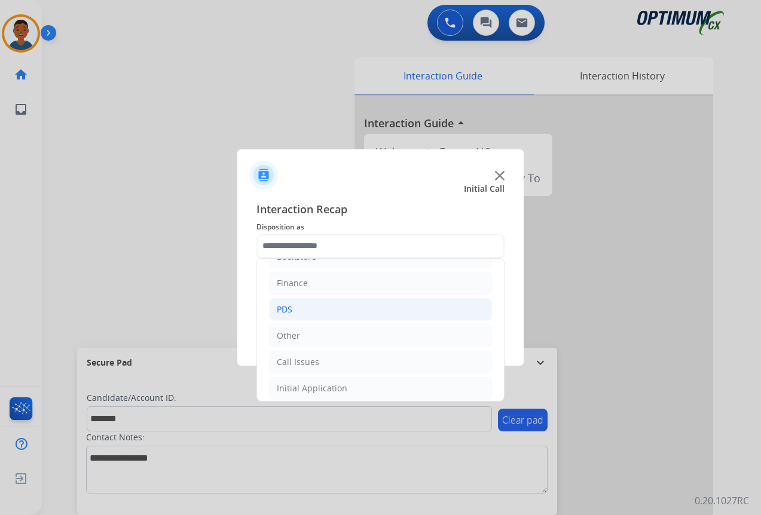
click at [276, 310] on li "PDS" at bounding box center [380, 309] width 223 height 23
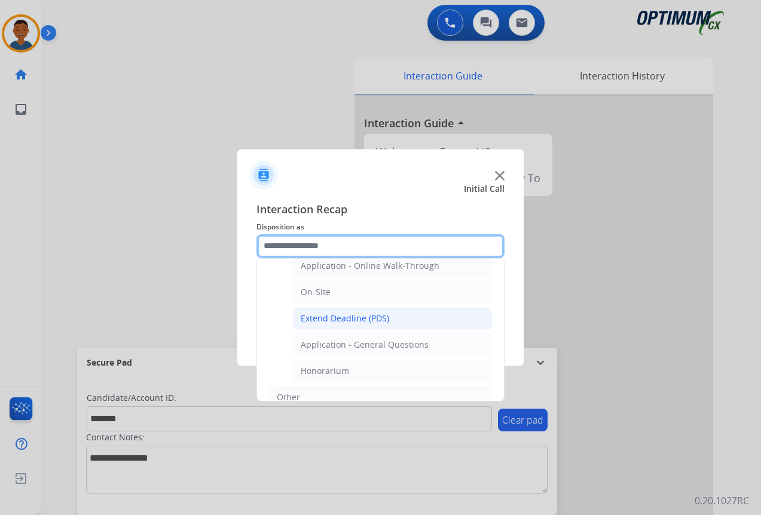
scroll to position [320, 0]
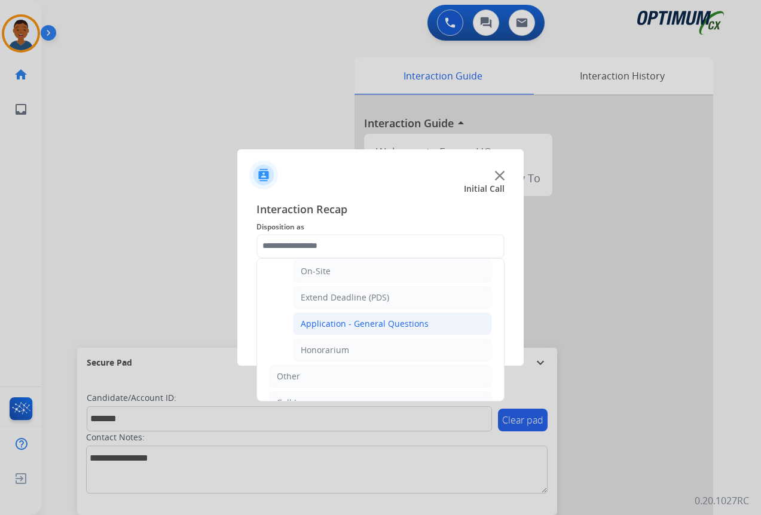
click at [330, 327] on div "Application - General Questions" at bounding box center [365, 324] width 128 height 12
type input "**********"
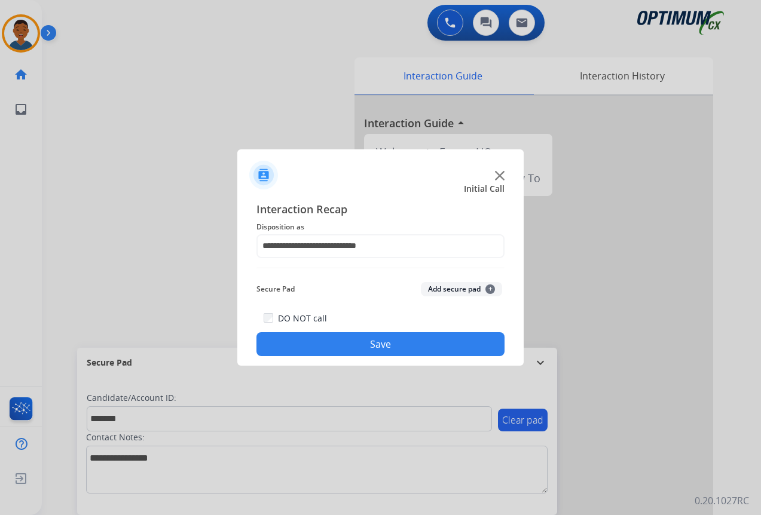
click at [449, 288] on button "Add secure pad +" at bounding box center [461, 289] width 81 height 14
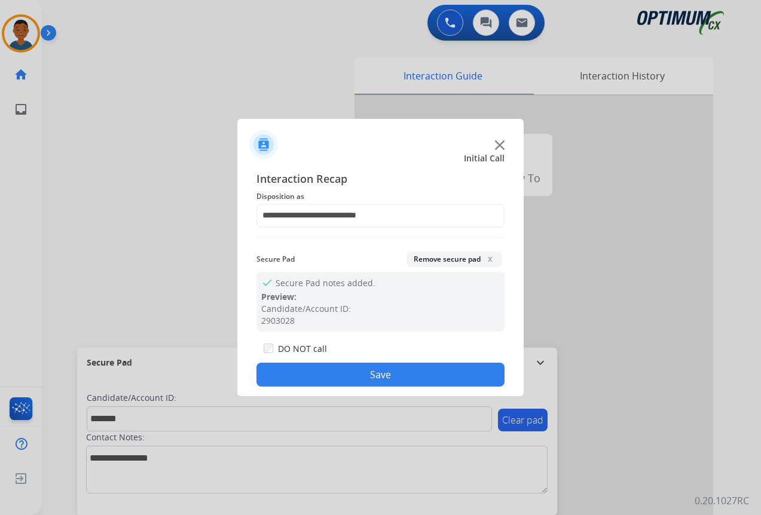
drag, startPoint x: 353, startPoint y: 375, endPoint x: 184, endPoint y: 354, distance: 169.8
click at [352, 375] on button "Save" at bounding box center [380, 375] width 248 height 24
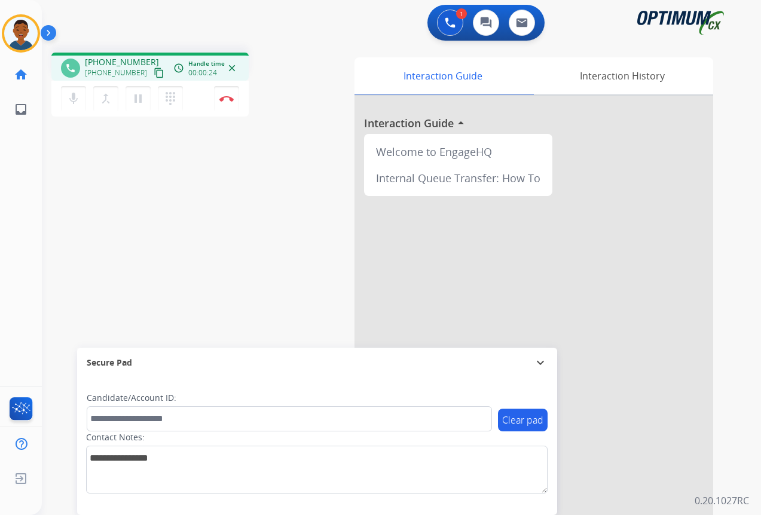
click at [154, 72] on mat-icon "content_copy" at bounding box center [159, 73] width 11 height 11
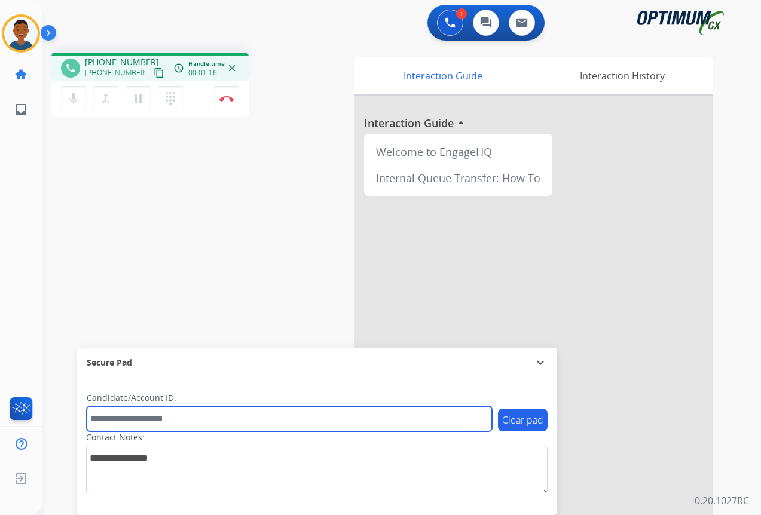
click at [122, 420] on input "text" at bounding box center [289, 418] width 405 height 25
paste input "*******"
type input "*******"
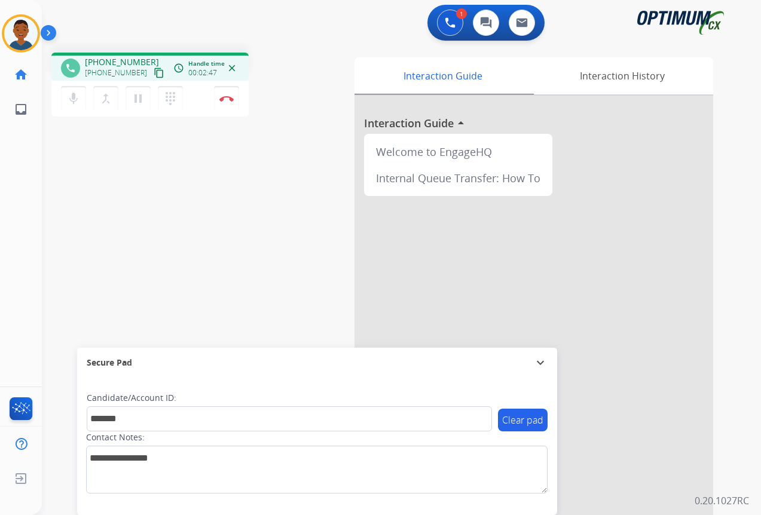
drag, startPoint x: 146, startPoint y: 69, endPoint x: 138, endPoint y: 77, distance: 10.6
click at [154, 69] on mat-icon "content_copy" at bounding box center [159, 73] width 11 height 11
click at [227, 100] on img at bounding box center [226, 99] width 14 height 6
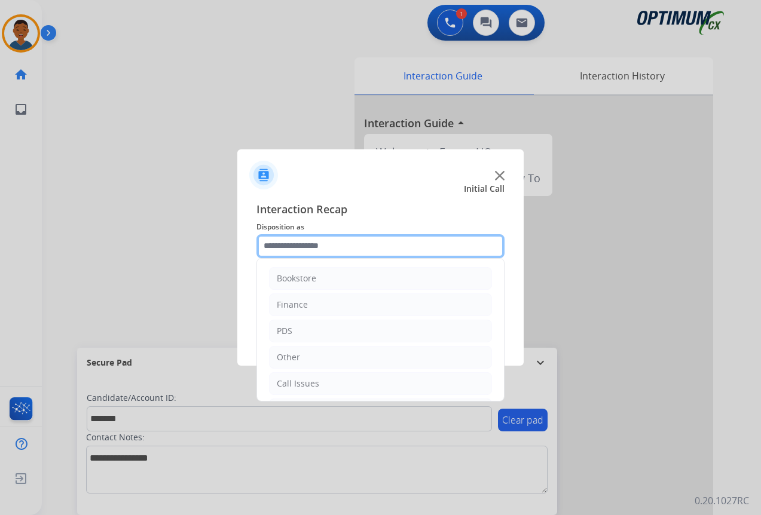
click at [288, 245] on input "text" at bounding box center [380, 246] width 248 height 24
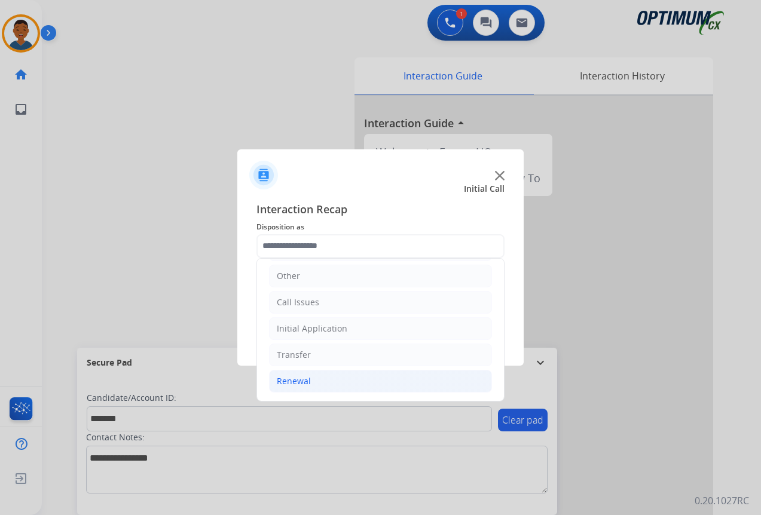
click at [293, 380] on div "Renewal" at bounding box center [294, 381] width 34 height 12
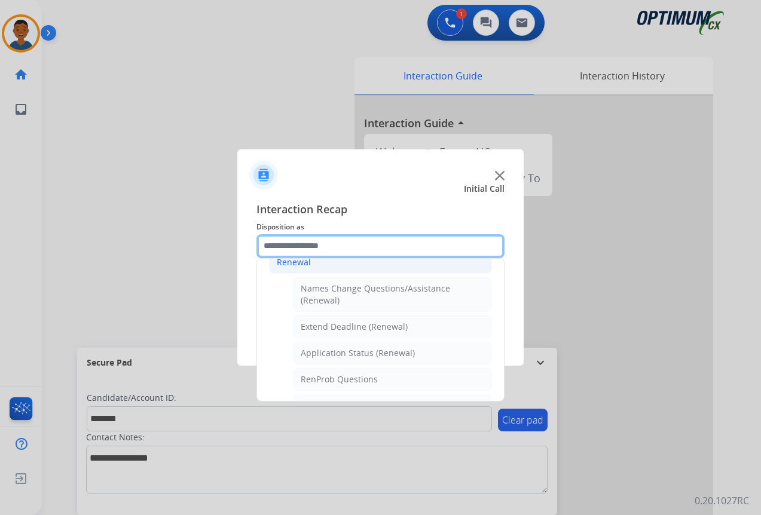
scroll to position [201, 0]
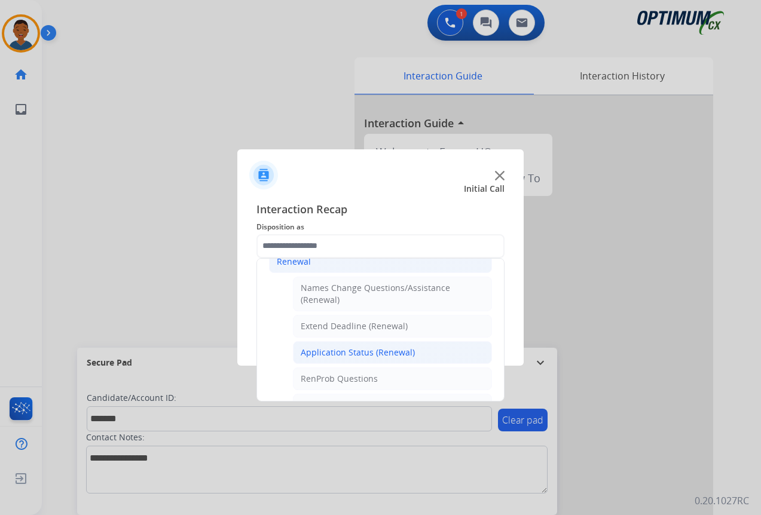
click at [353, 352] on div "Application Status (Renewal)" at bounding box center [358, 353] width 114 height 12
type input "**********"
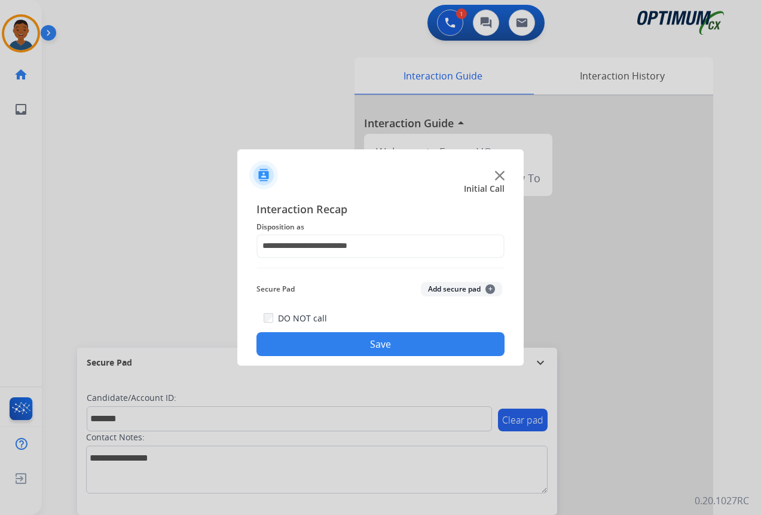
drag, startPoint x: 450, startPoint y: 289, endPoint x: 319, endPoint y: 269, distance: 132.4
click at [449, 289] on button "Add secure pad +" at bounding box center [461, 289] width 81 height 14
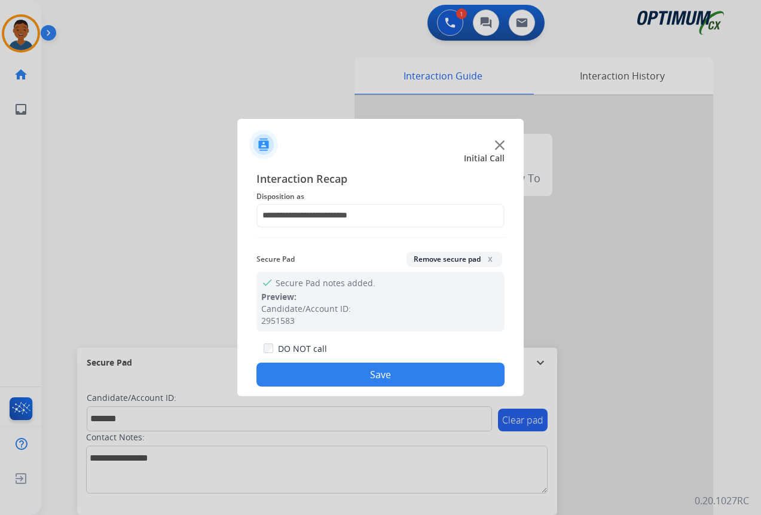
click at [407, 374] on button "Save" at bounding box center [380, 375] width 248 height 24
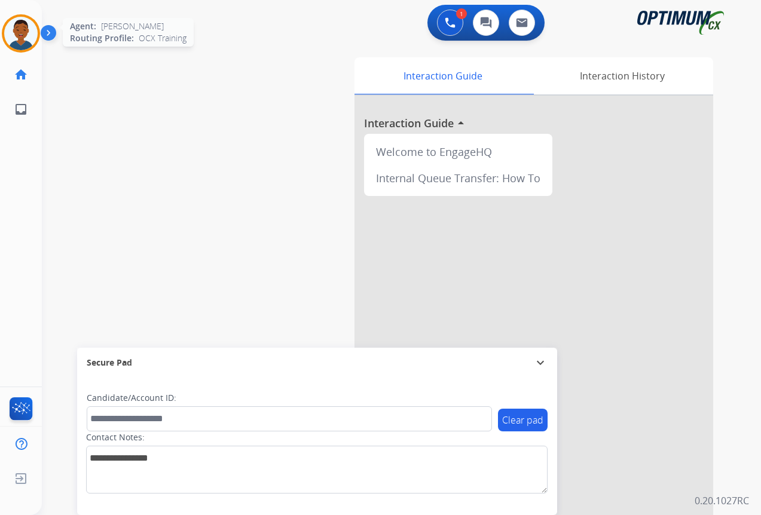
click at [27, 38] on img at bounding box center [20, 33] width 33 height 33
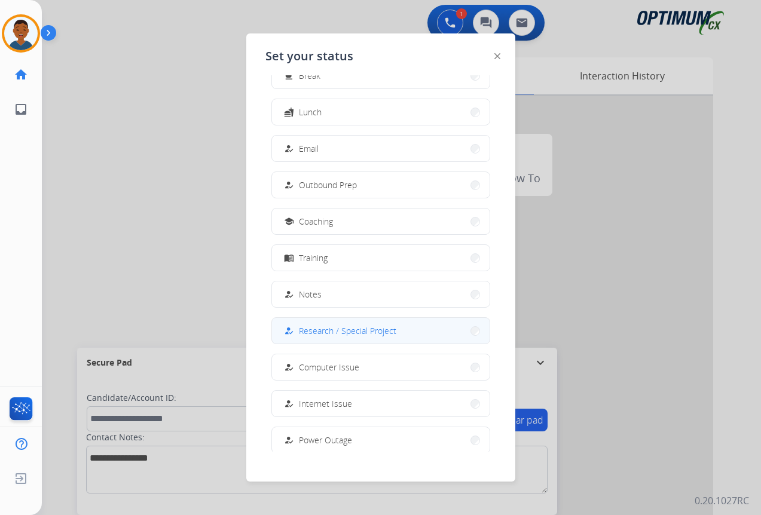
scroll to position [113, 0]
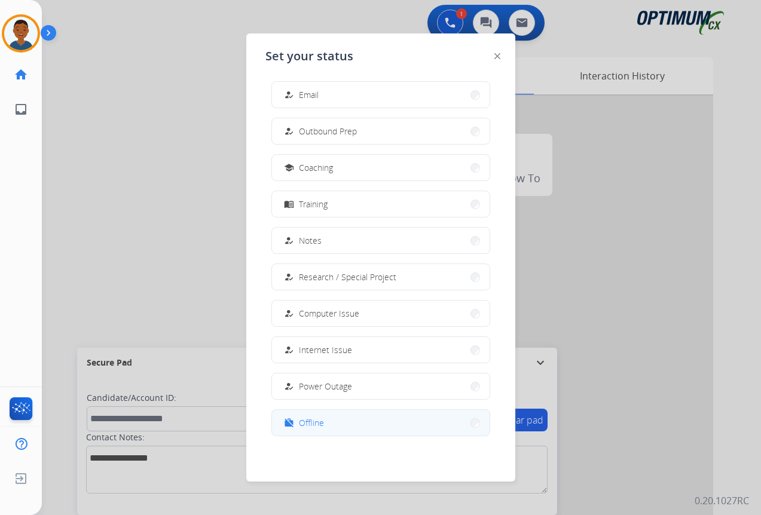
click at [327, 419] on button "work_off Offline" at bounding box center [381, 423] width 218 height 26
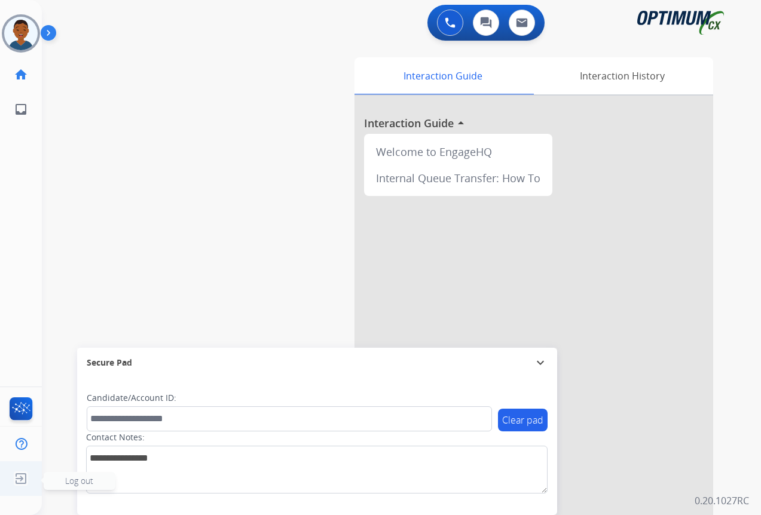
click at [66, 479] on span "Log out" at bounding box center [79, 480] width 28 height 11
